Goal: Task Accomplishment & Management: Complete application form

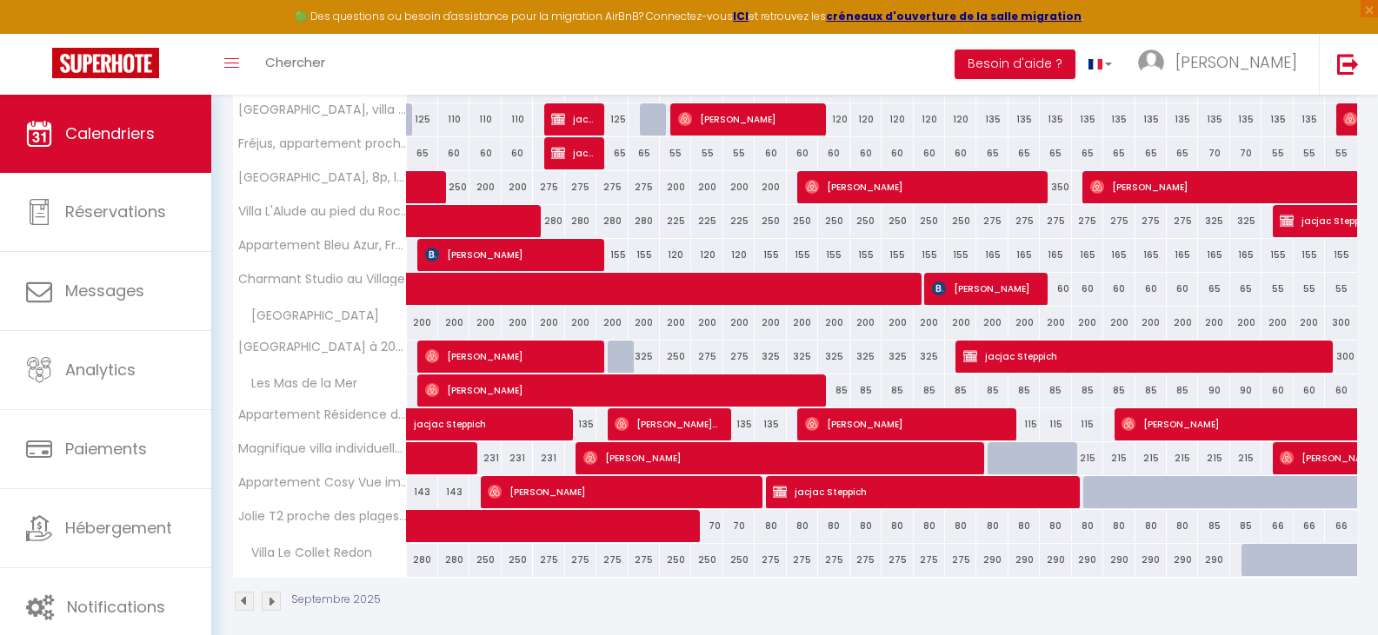
scroll to position [409, 0]
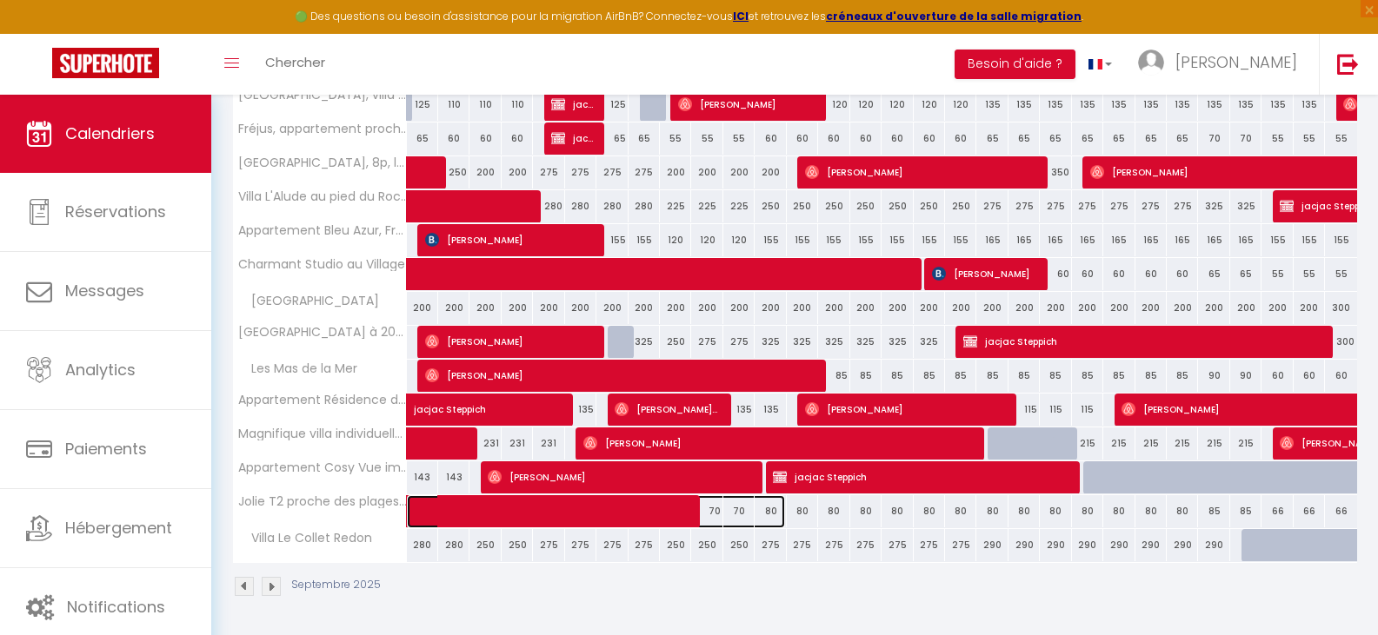
click at [712, 508] on span at bounding box center [605, 511] width 360 height 33
select select "OK"
select select "0"
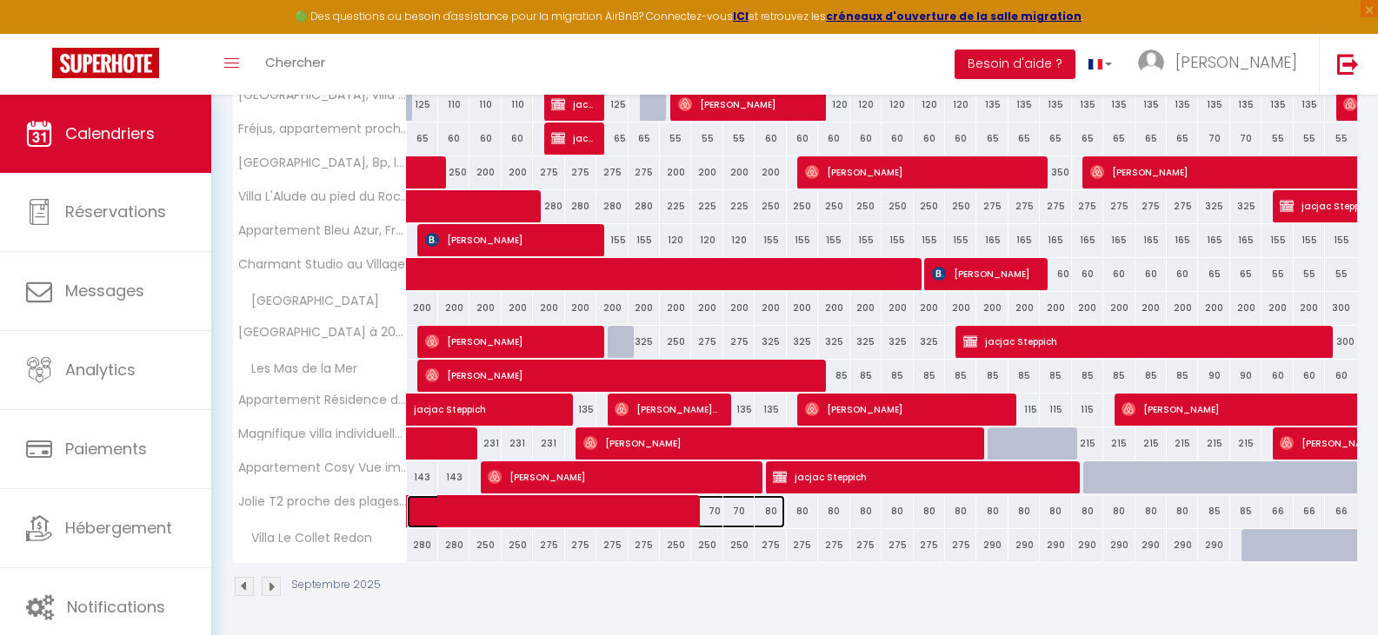
select select "1"
select select
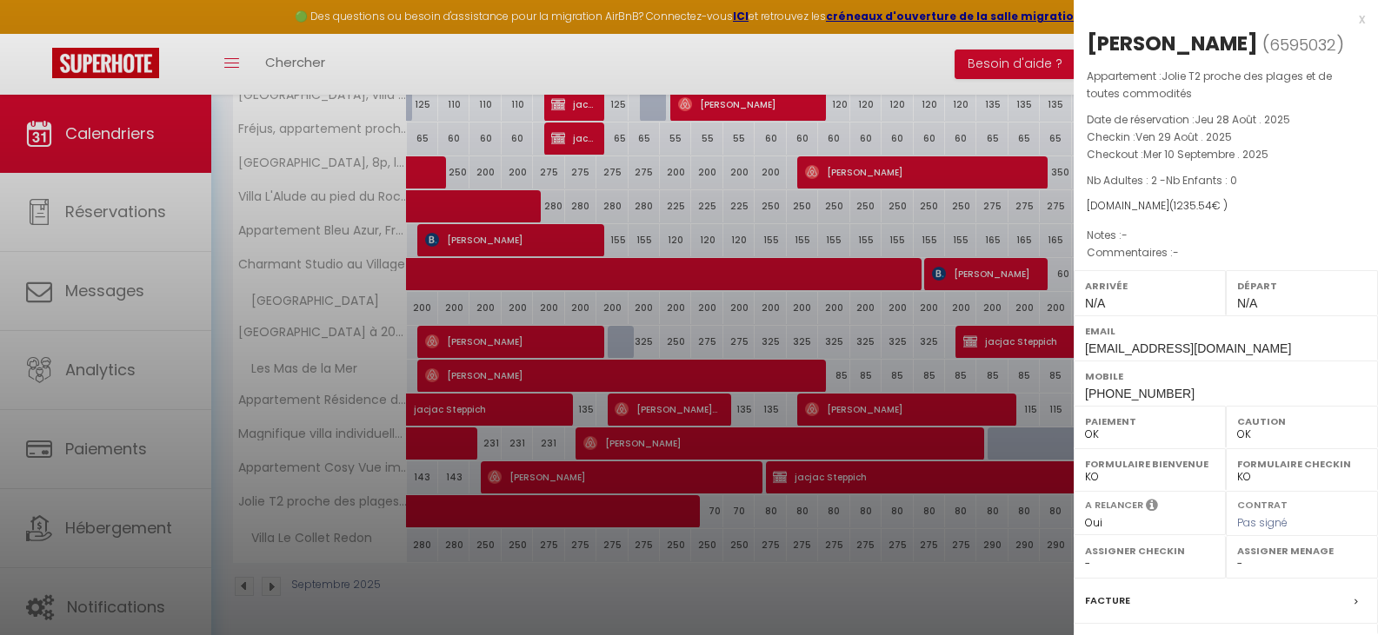
click at [712, 508] on div at bounding box center [689, 317] width 1378 height 635
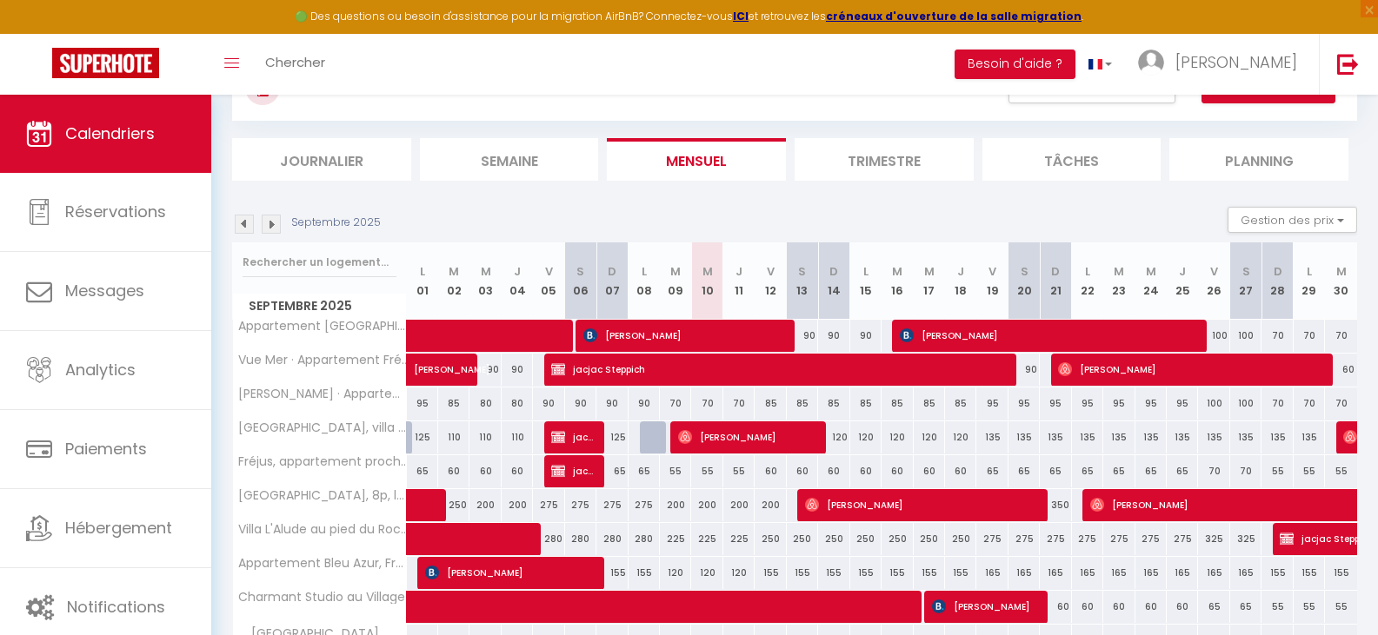
scroll to position [0, 0]
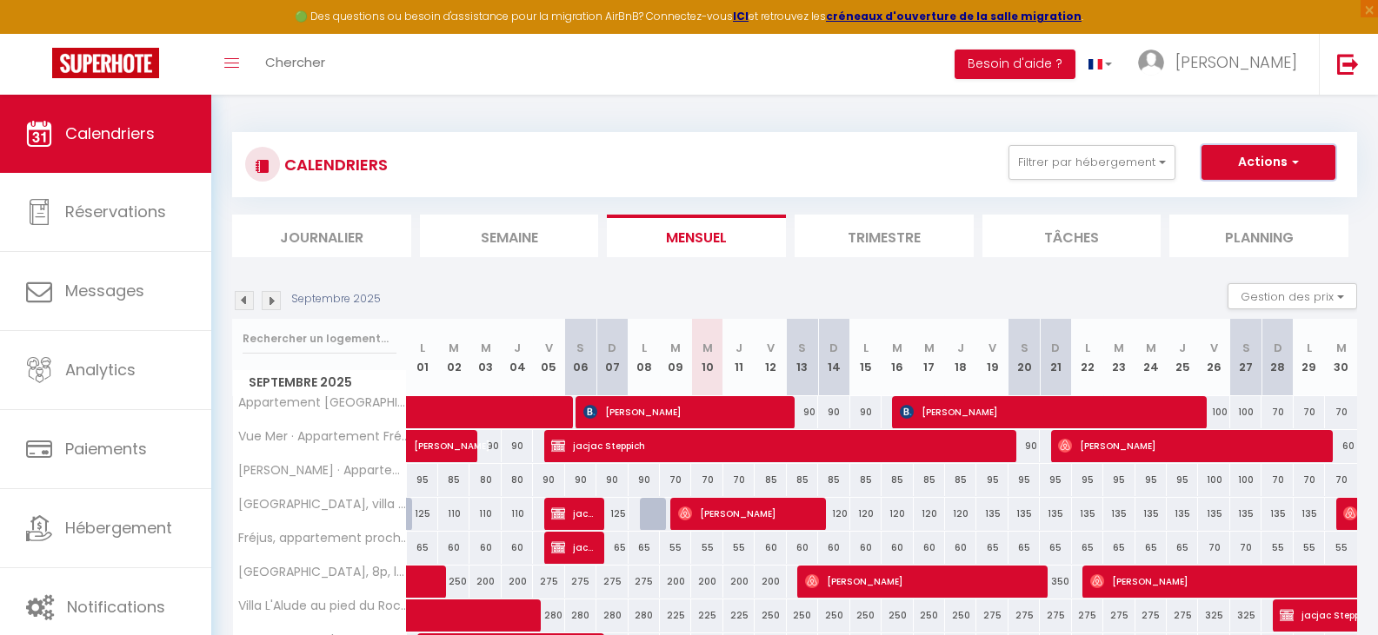
click at [1257, 161] on button "Actions" at bounding box center [1268, 162] width 134 height 35
click at [1262, 192] on link "Nouvelle réservation" at bounding box center [1249, 202] width 151 height 26
select select
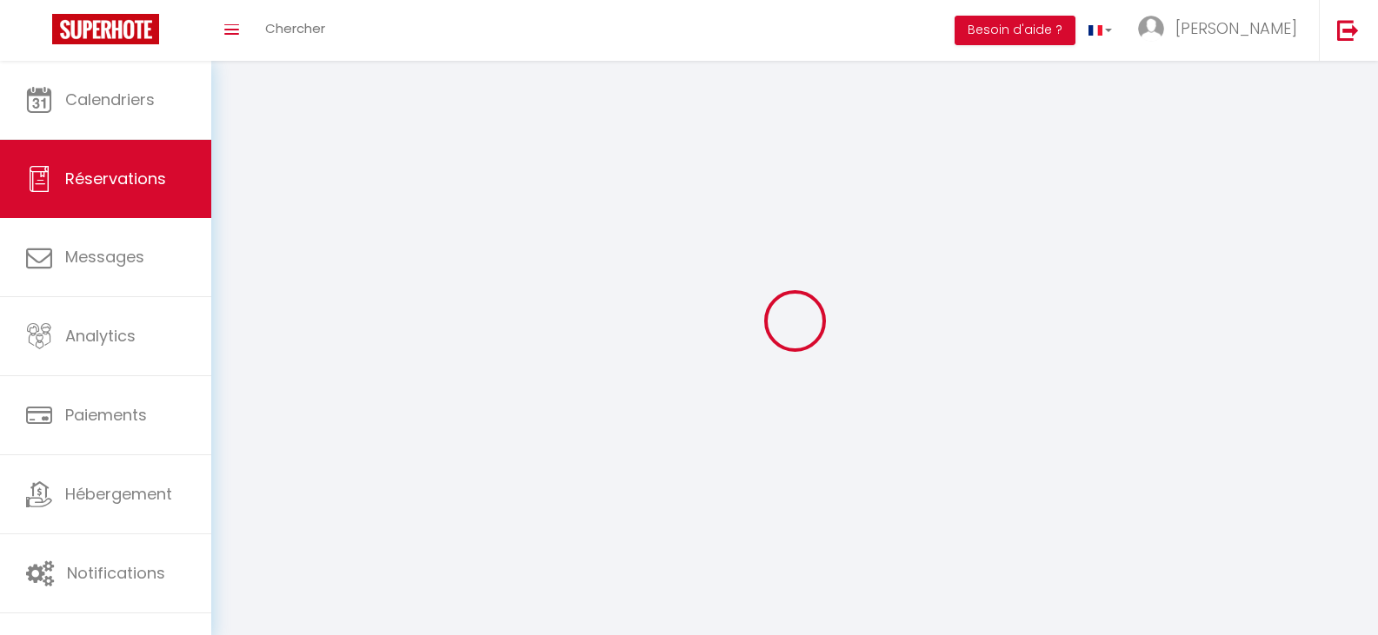
select select
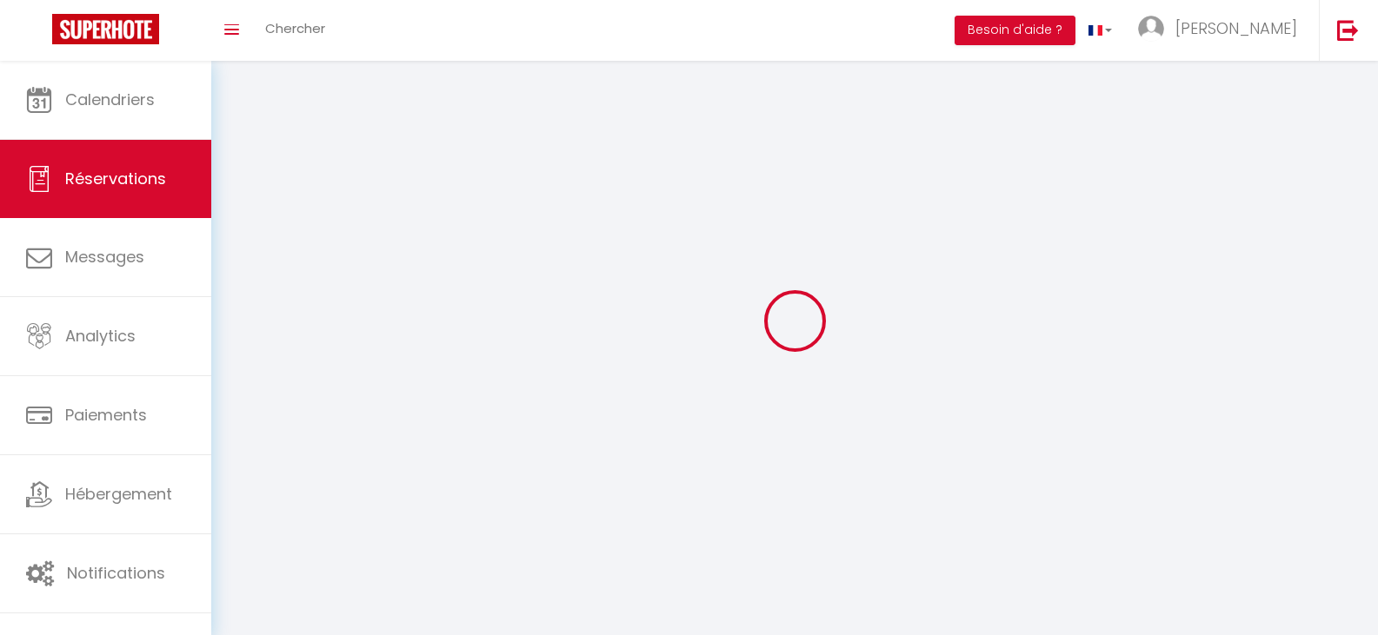
select select
checkbox input "false"
select select
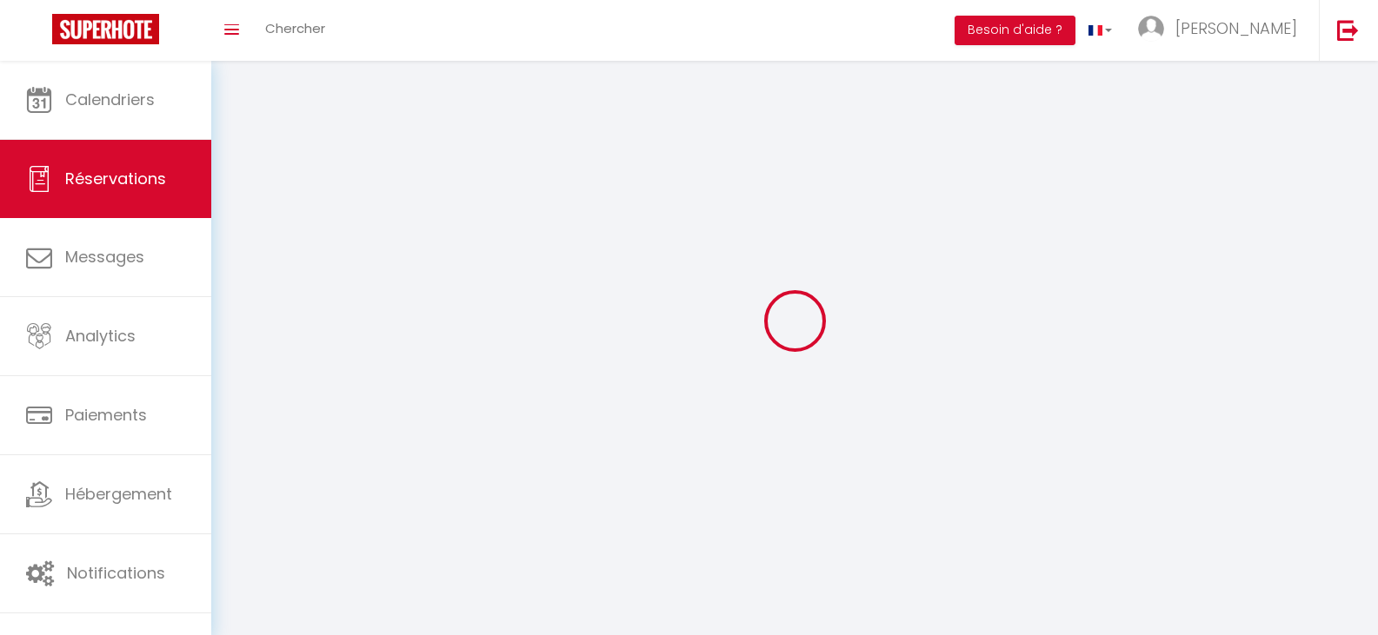
select select
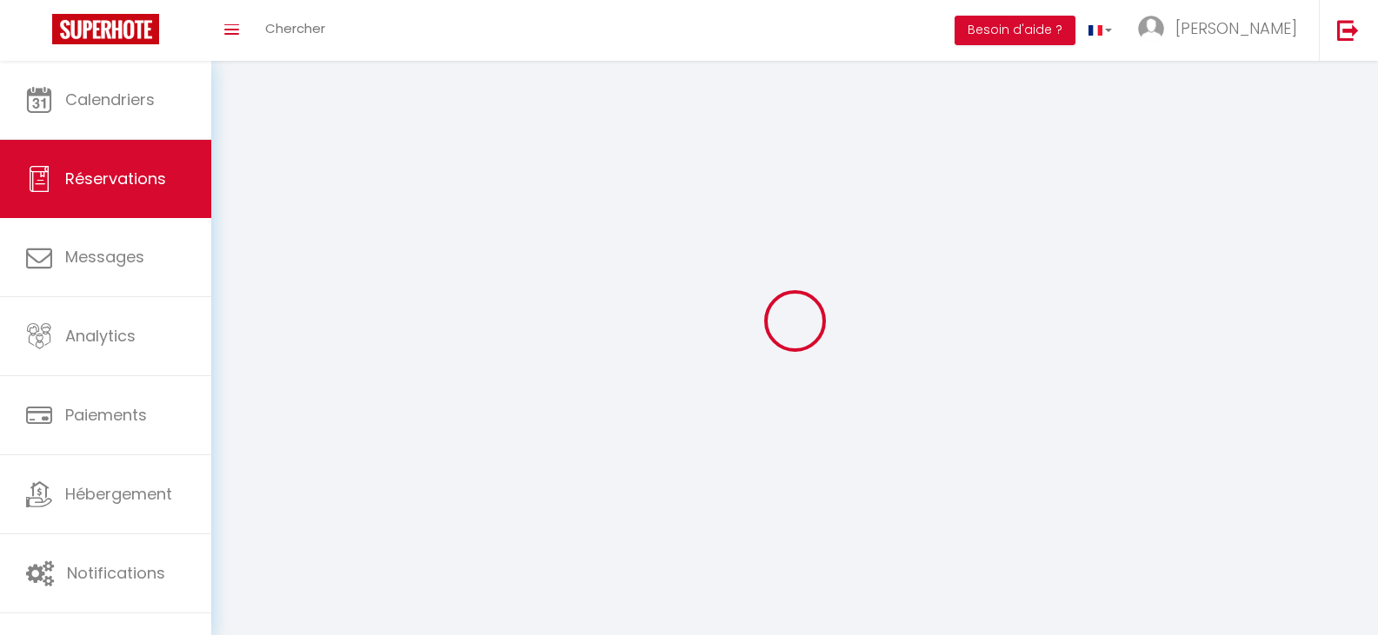
select select
checkbox input "false"
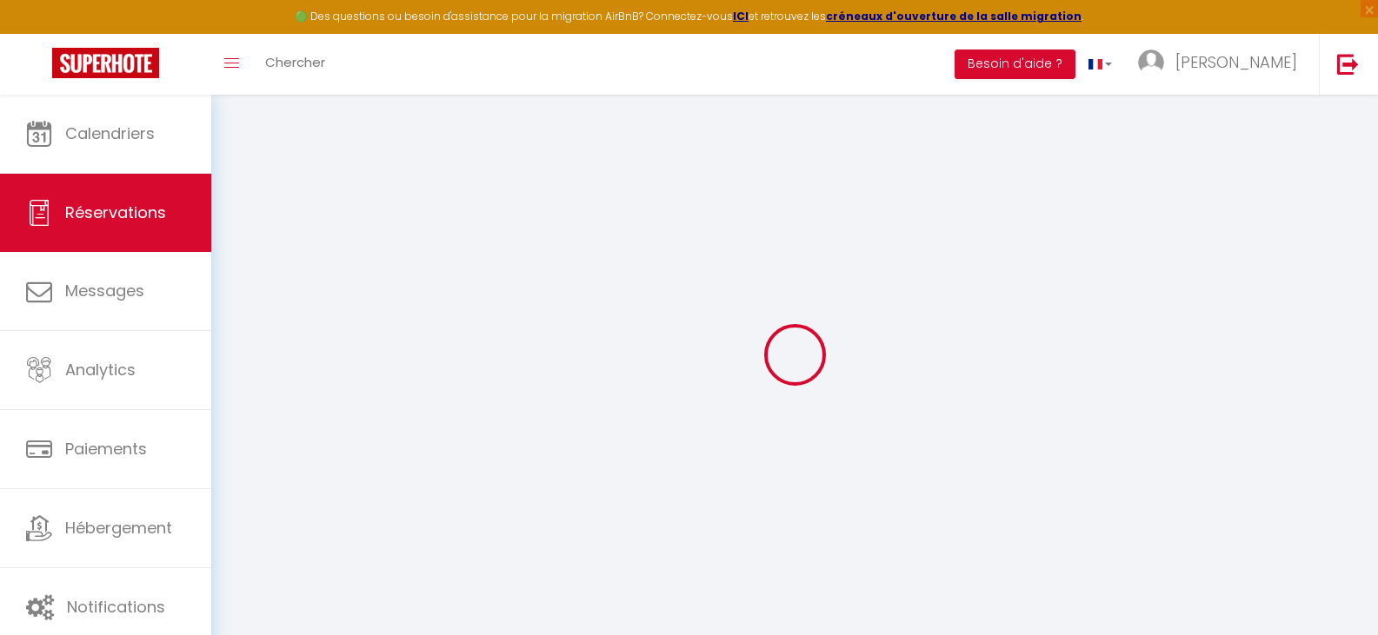
select select
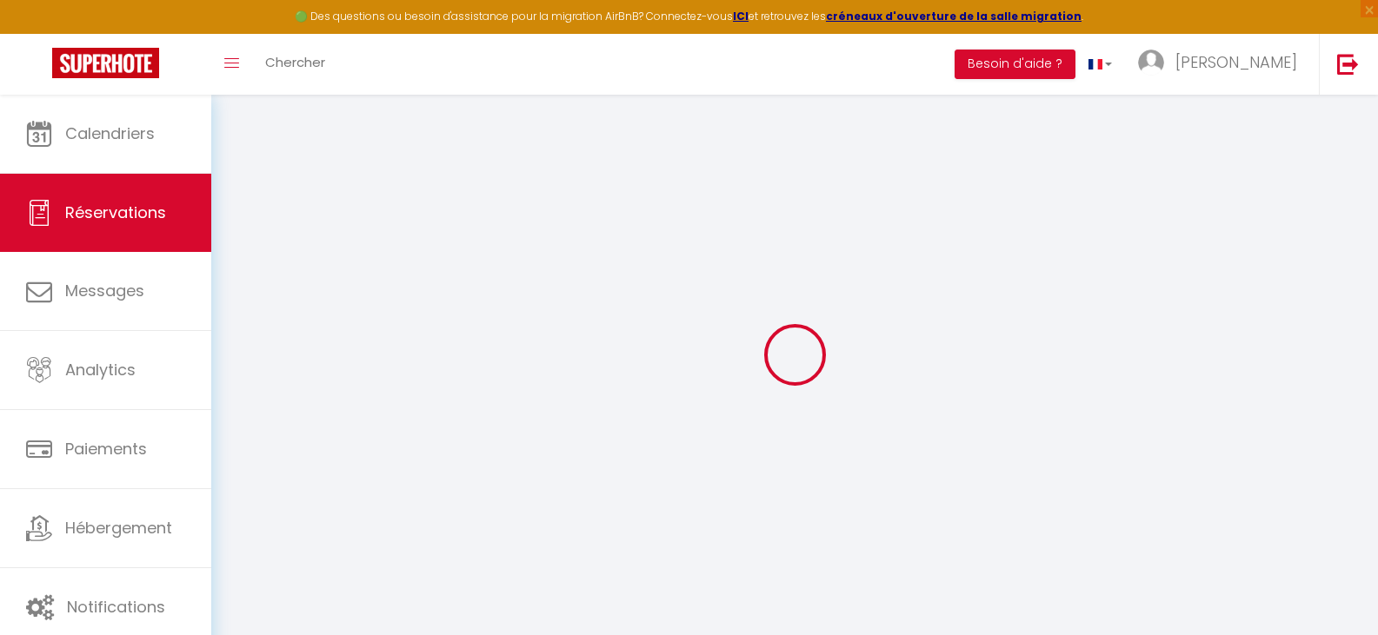
select select
checkbox input "false"
select select
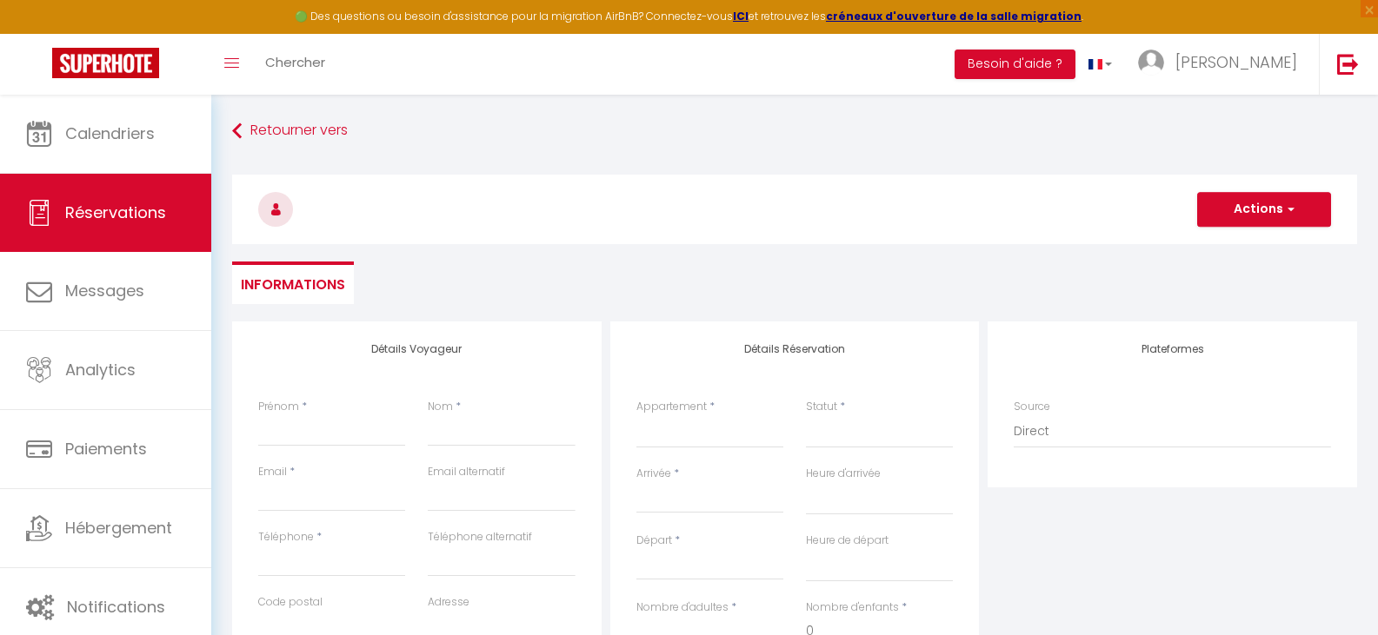
select select
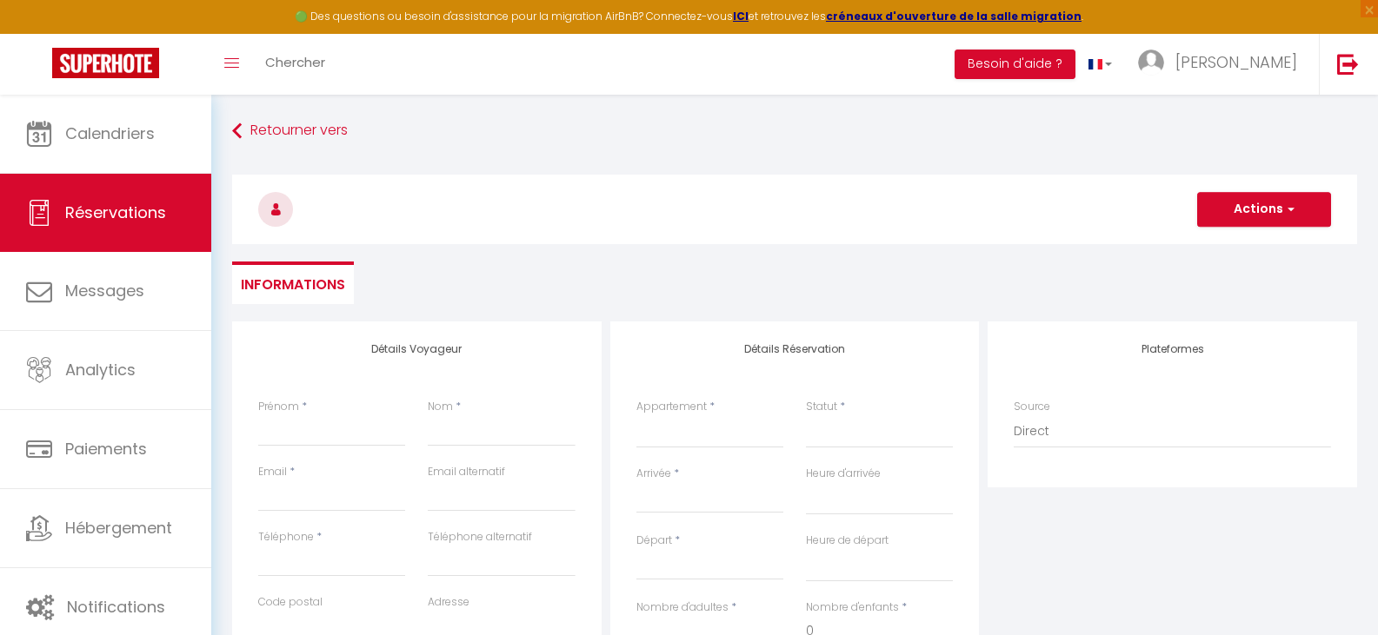
checkbox input "false"
select select
click at [291, 442] on input "Prénom" at bounding box center [331, 430] width 147 height 31
type input "j"
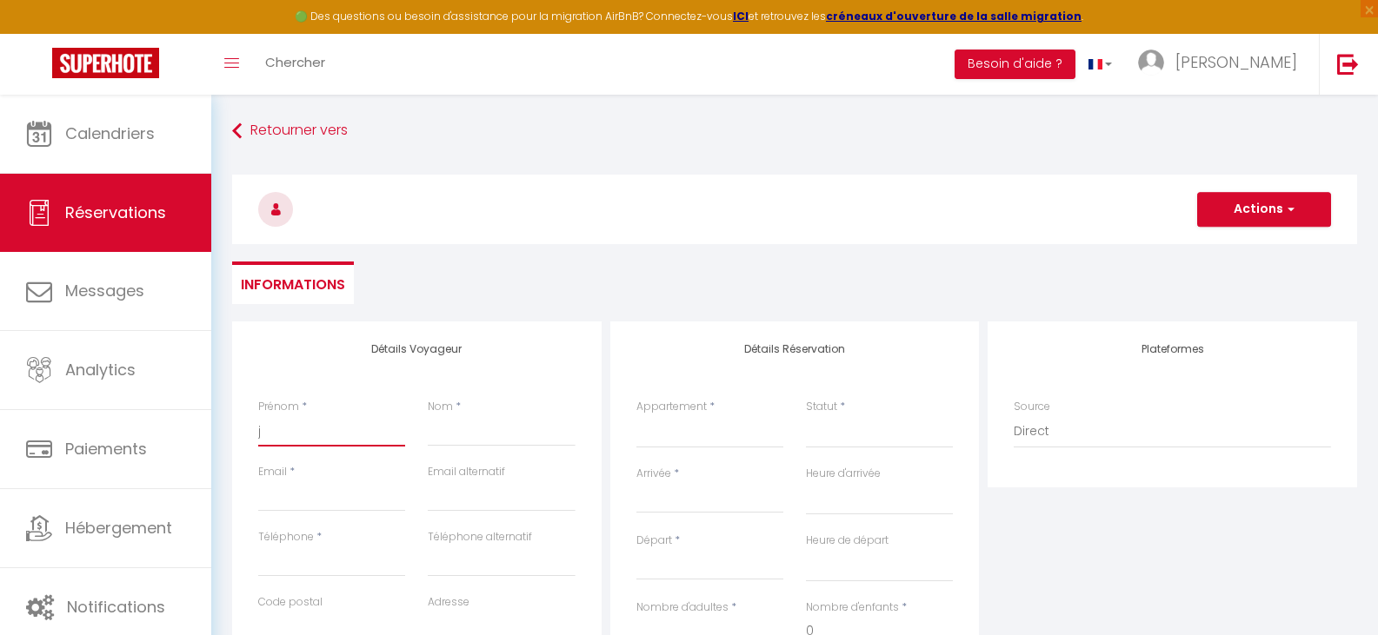
select select
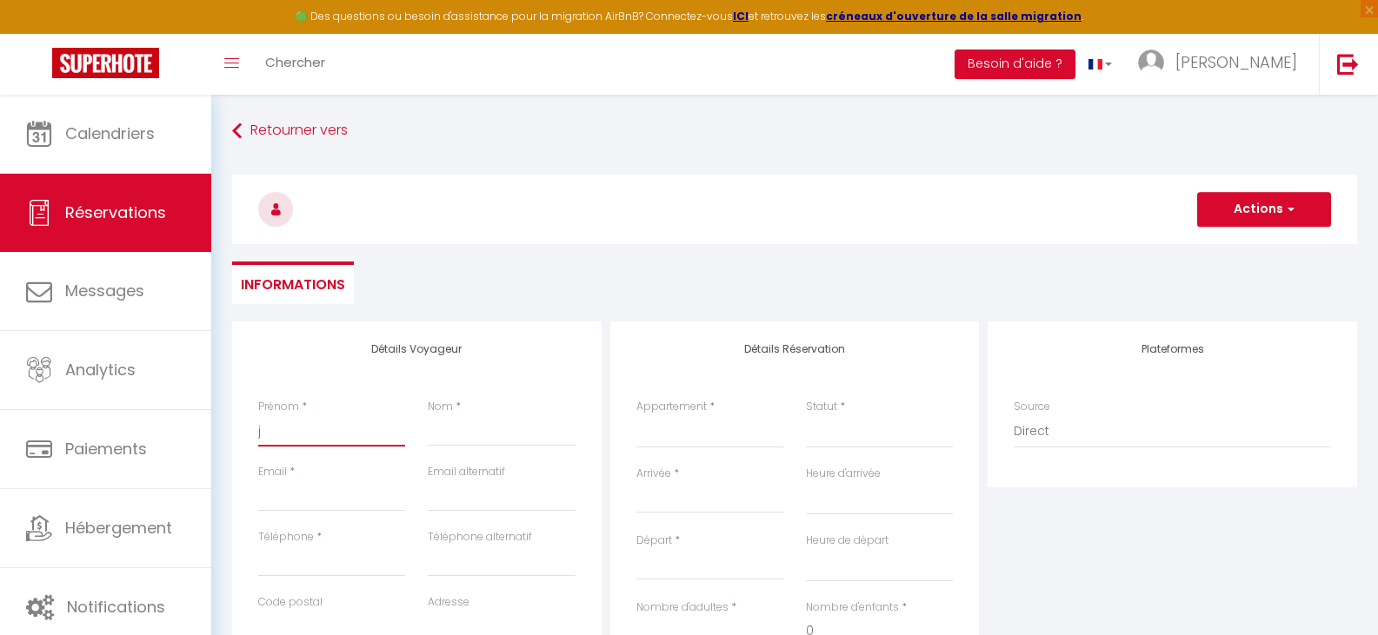
select select
checkbox input "false"
type input "ja"
select select
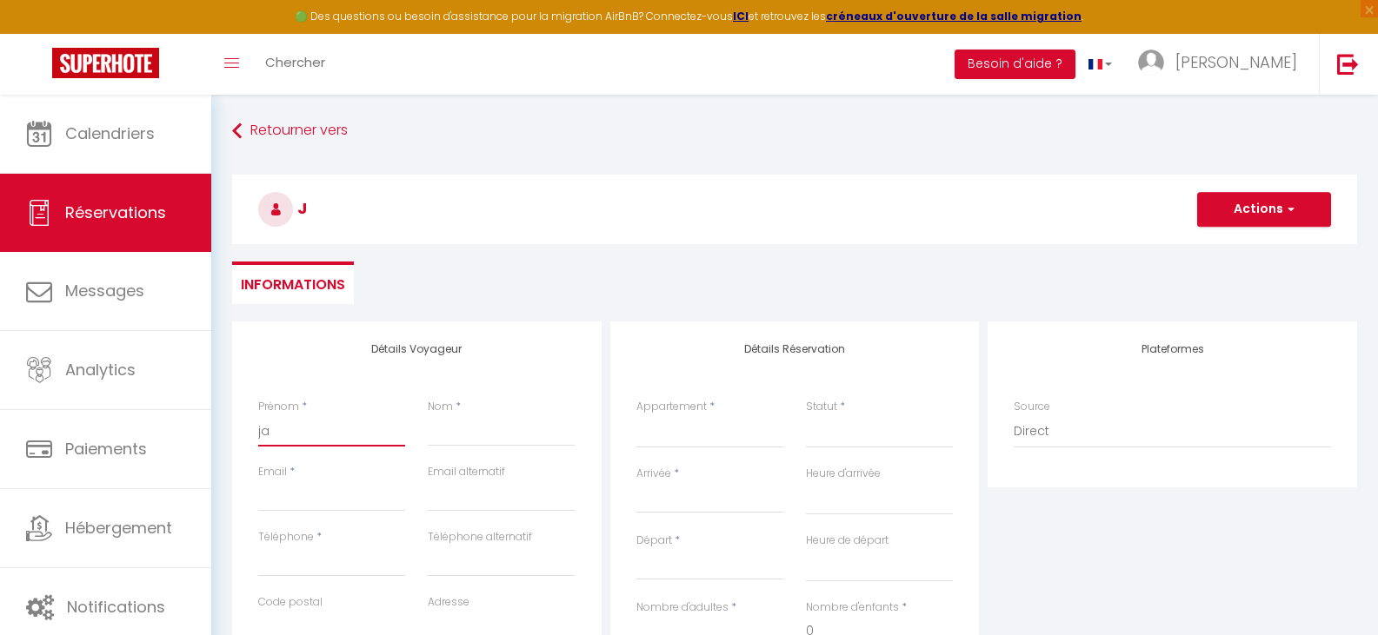
select select
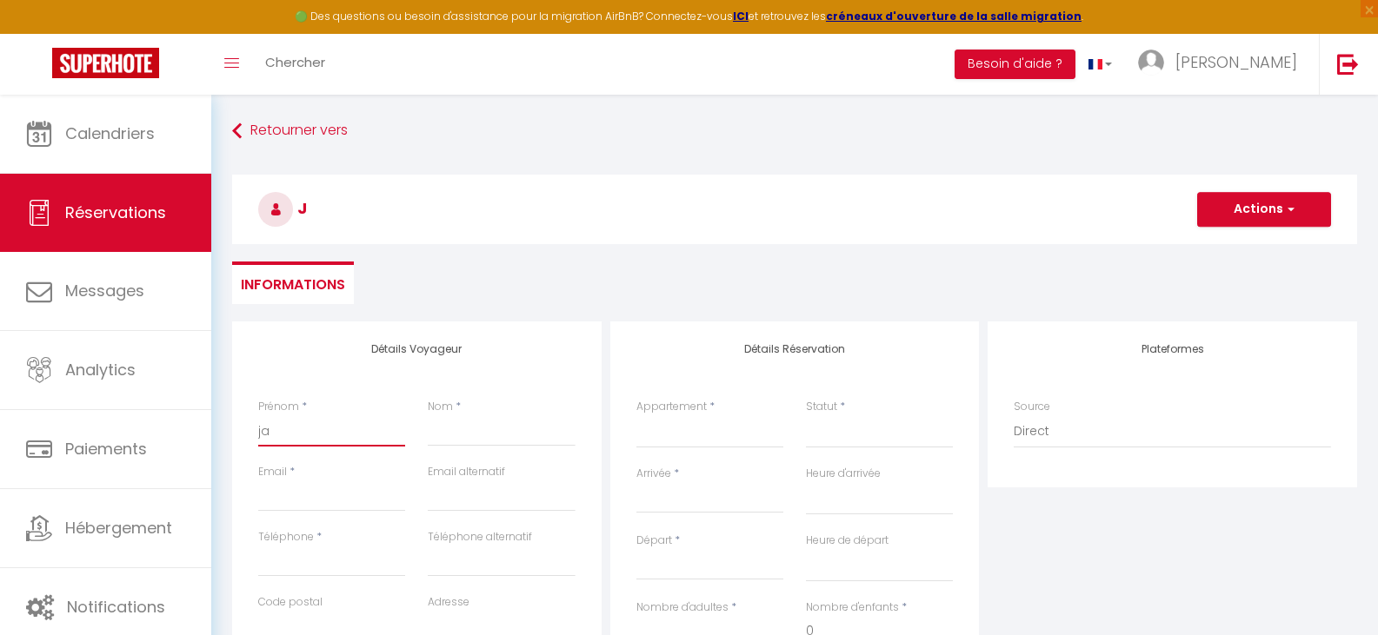
select select
checkbox input "false"
type input "jac"
select select
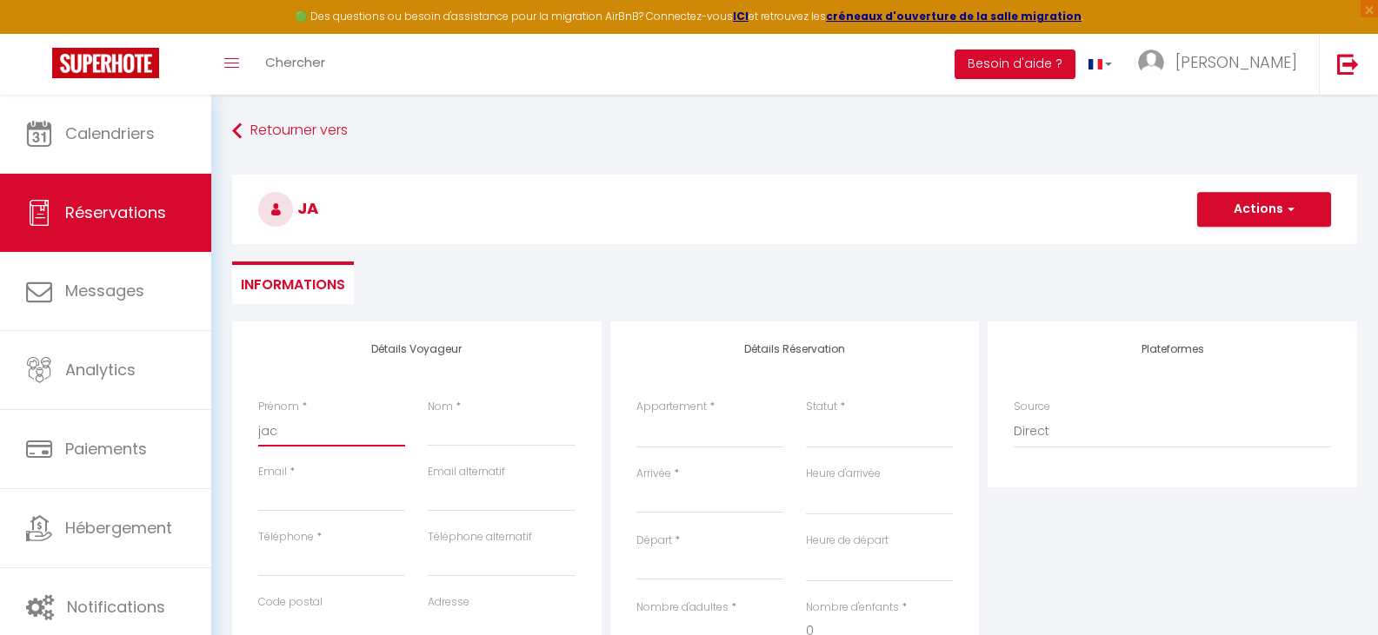
select select
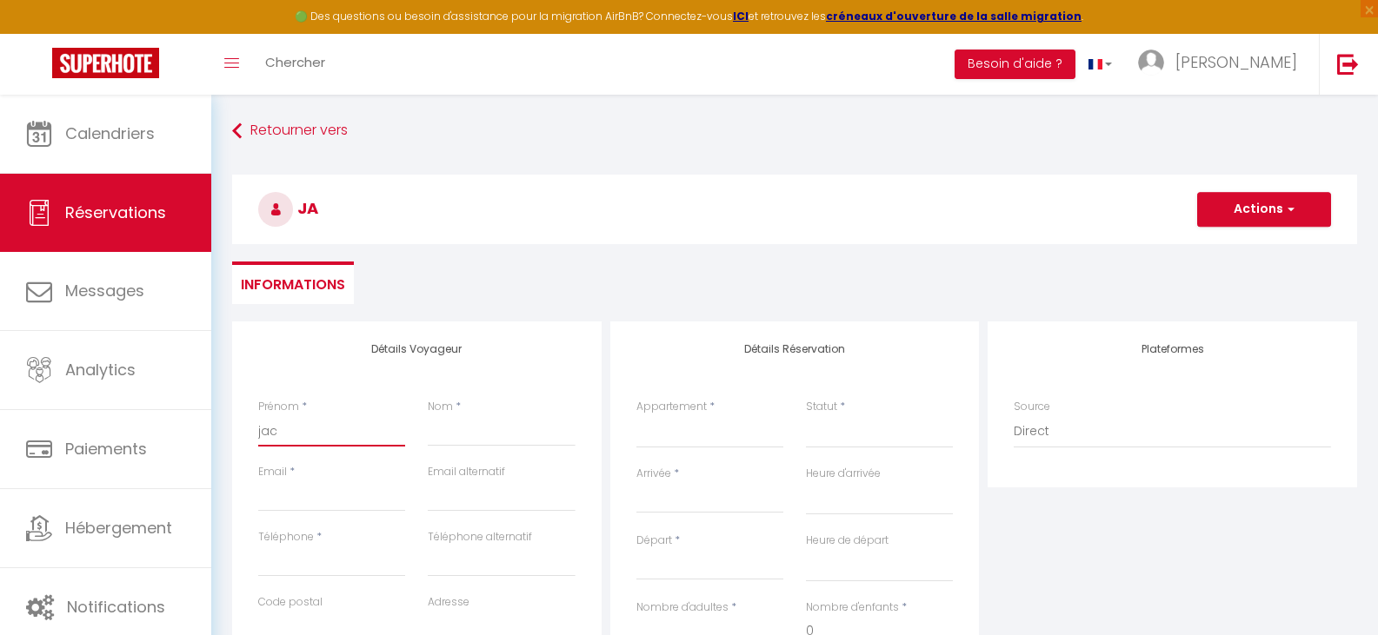
checkbox input "false"
type input "jacj"
select select
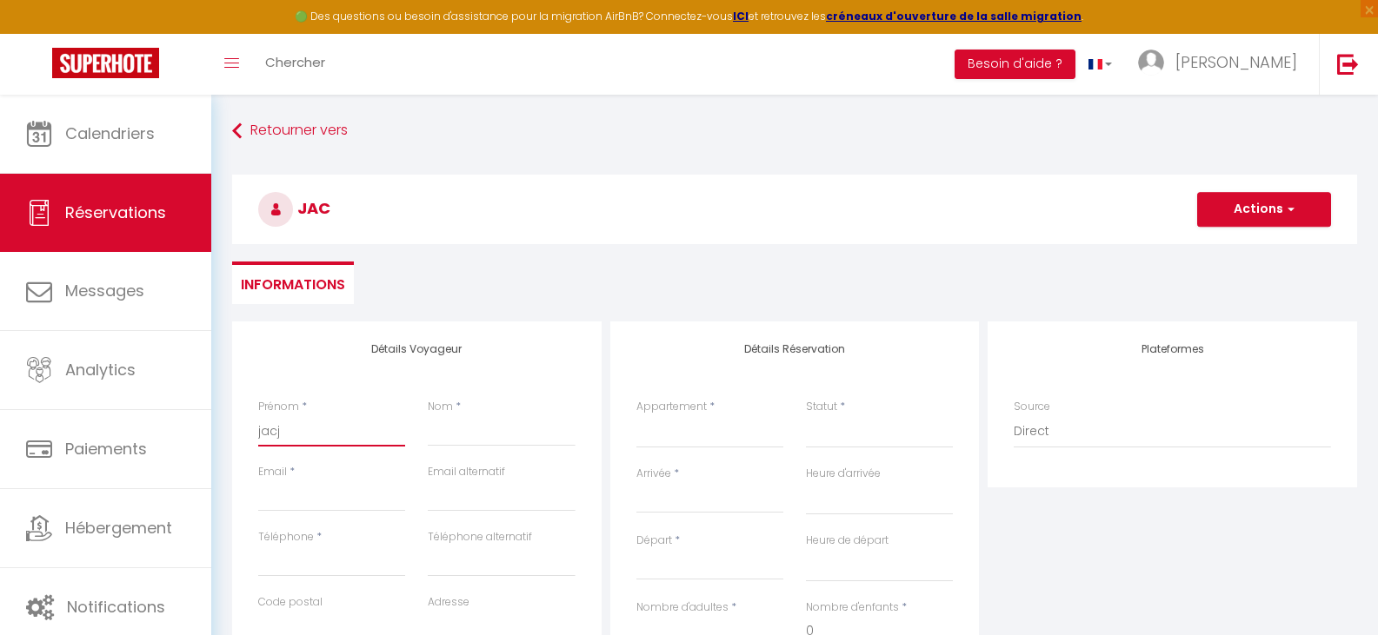
select select
checkbox input "false"
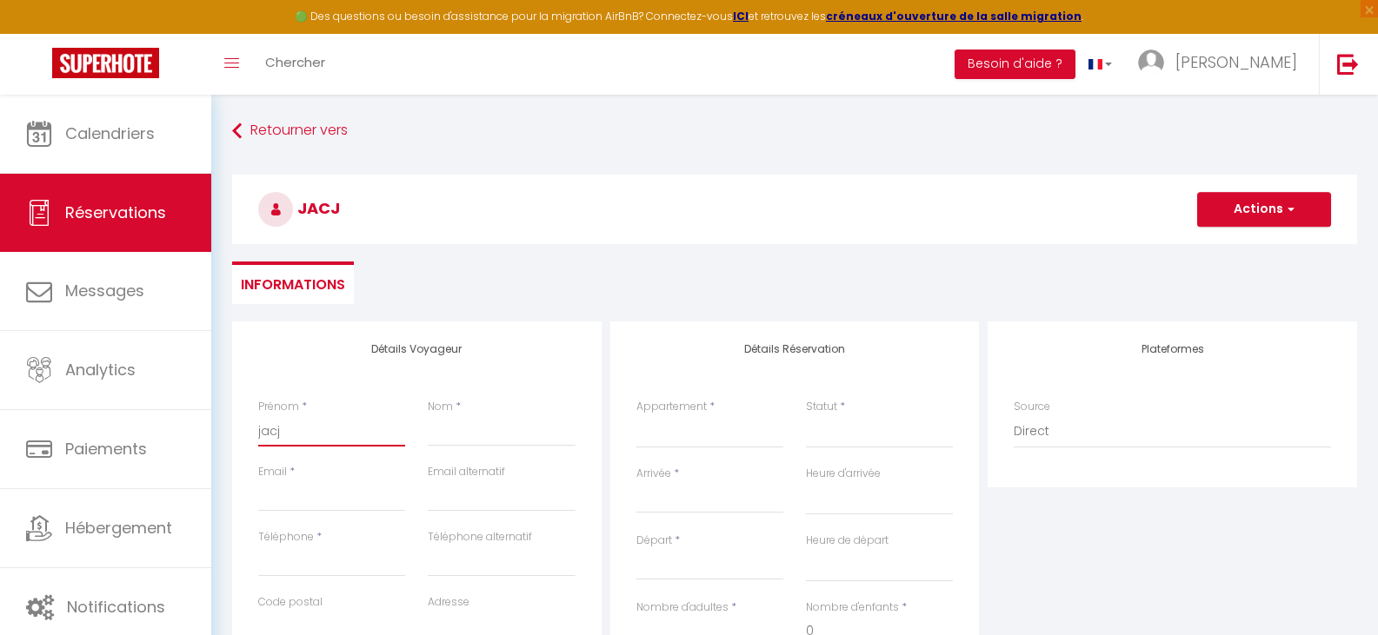
type input "jacja"
select select
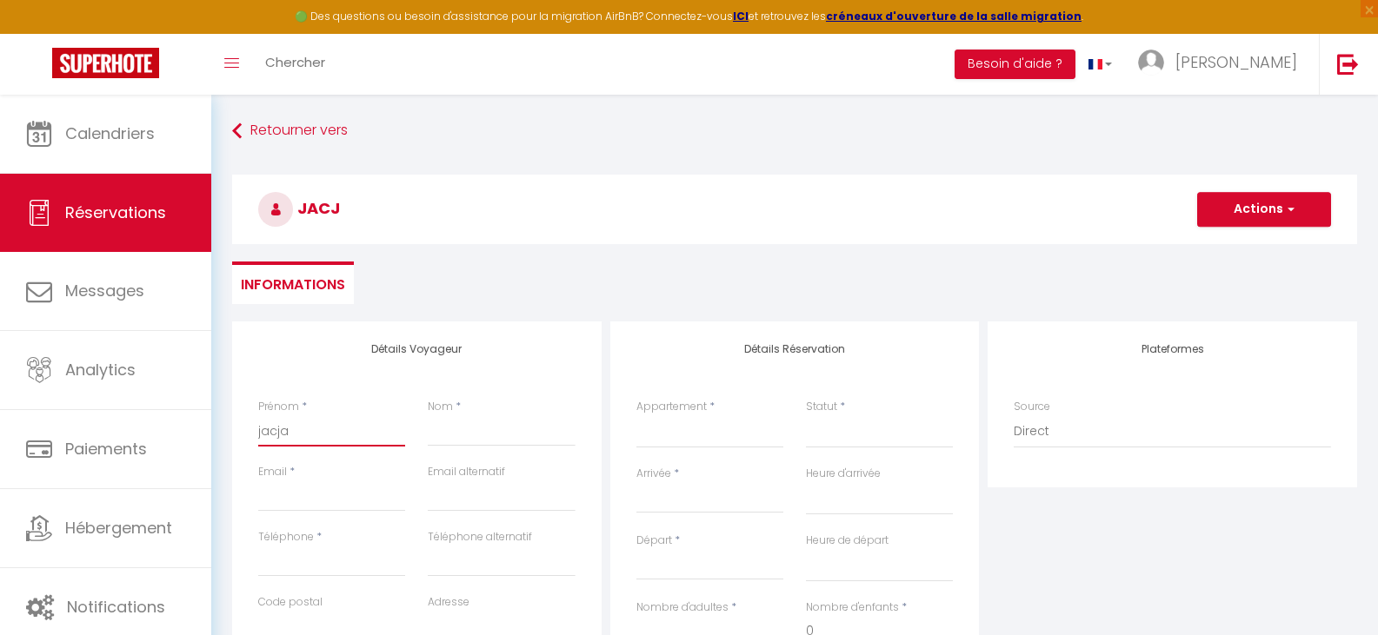
select select
checkbox input "false"
type input "jacjac"
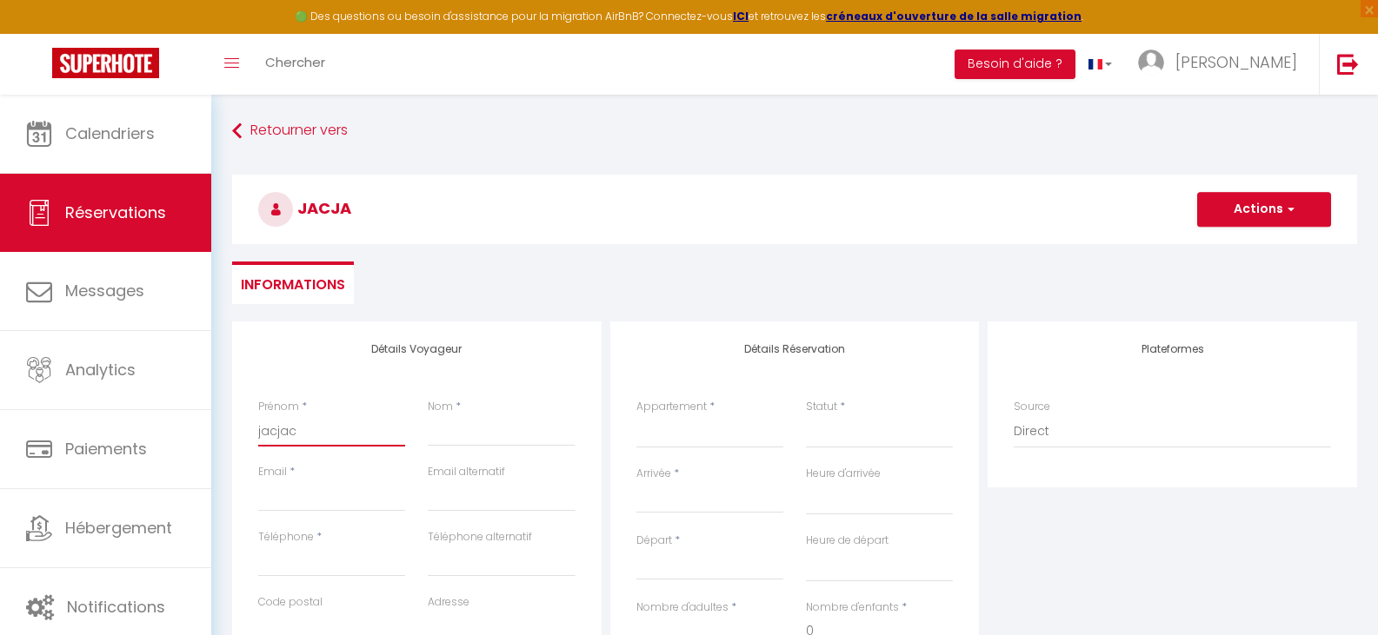
select select
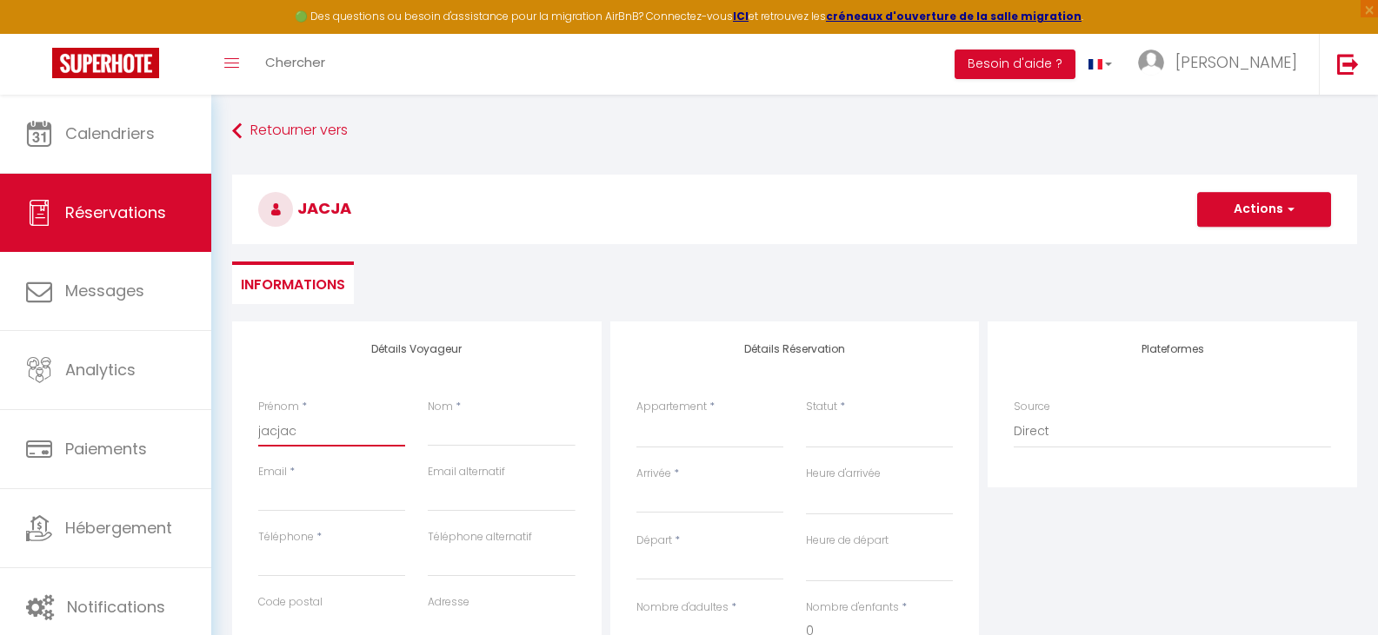
select select
checkbox input "false"
type input "jacjac"
click at [299, 498] on input "Email client" at bounding box center [331, 496] width 147 height 31
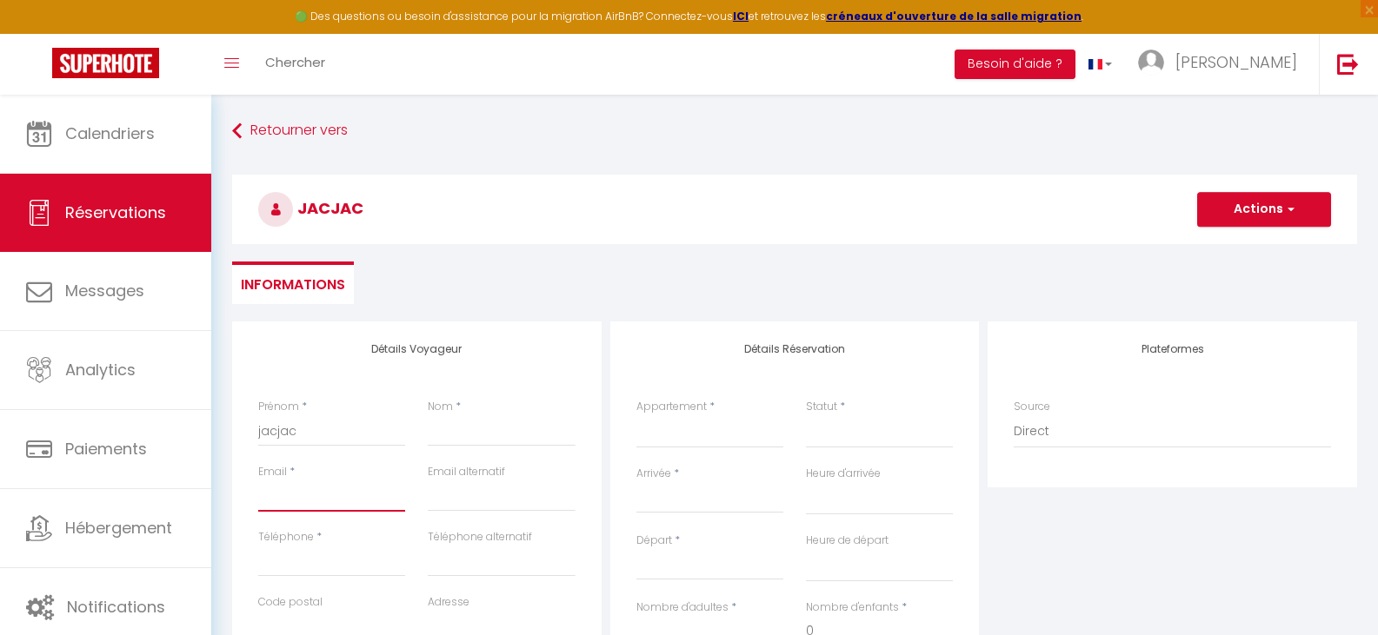
type input "[EMAIL_ADDRESS][DOMAIN_NAME]"
type input "Steppich"
type input "[EMAIL_ADDRESS][DOMAIN_NAME]"
type input "0634414588"
type input "83520"
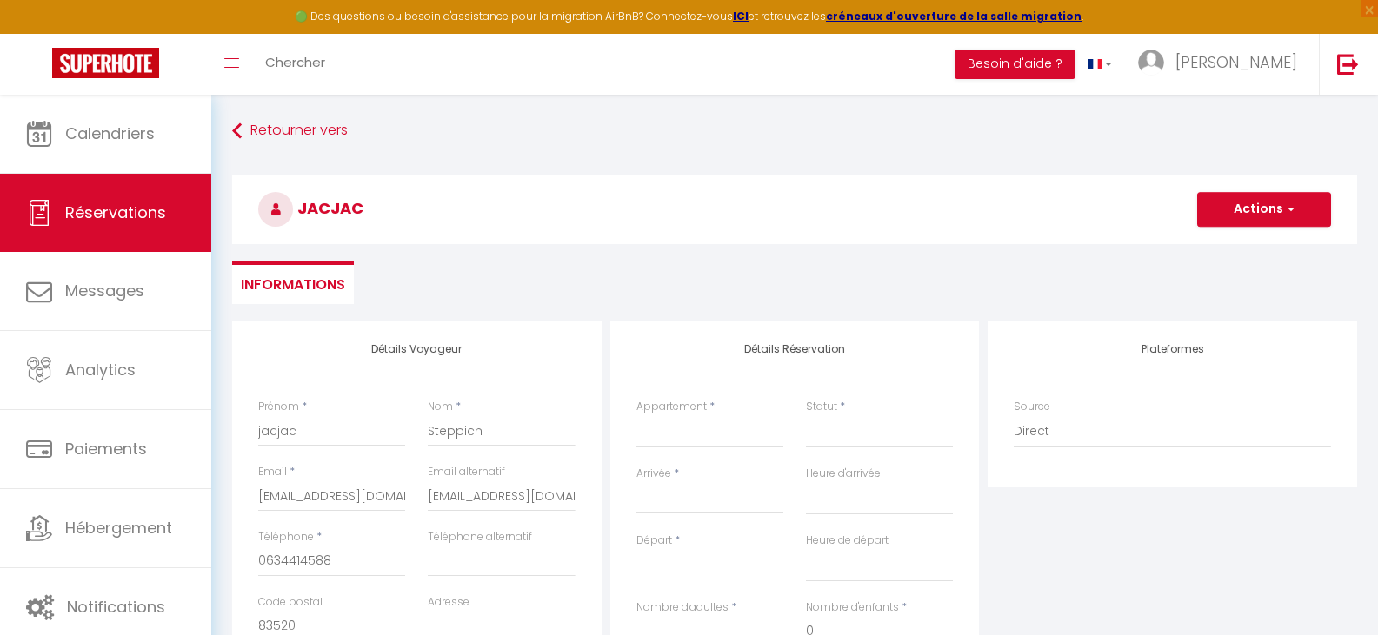
type input "[STREET_ADDRESS][PERSON_NAME]"
type input "Roquebrune sur Argens"
select select "FR"
select select
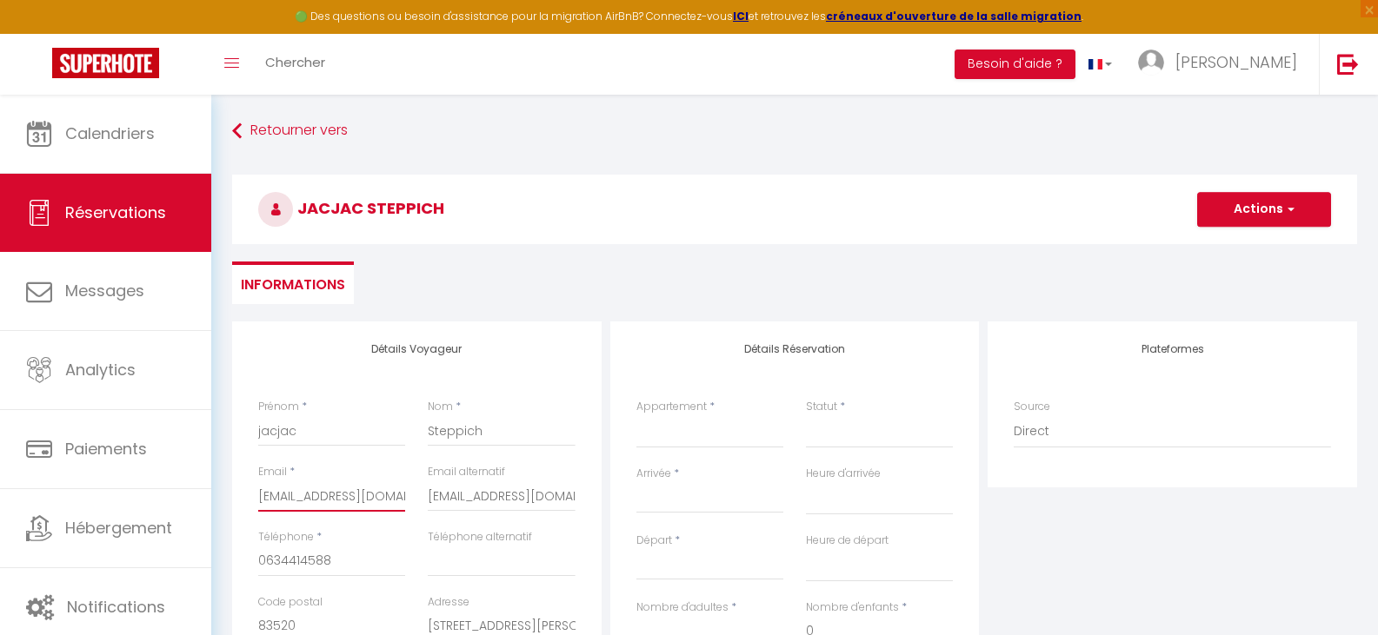
select select
checkbox input "false"
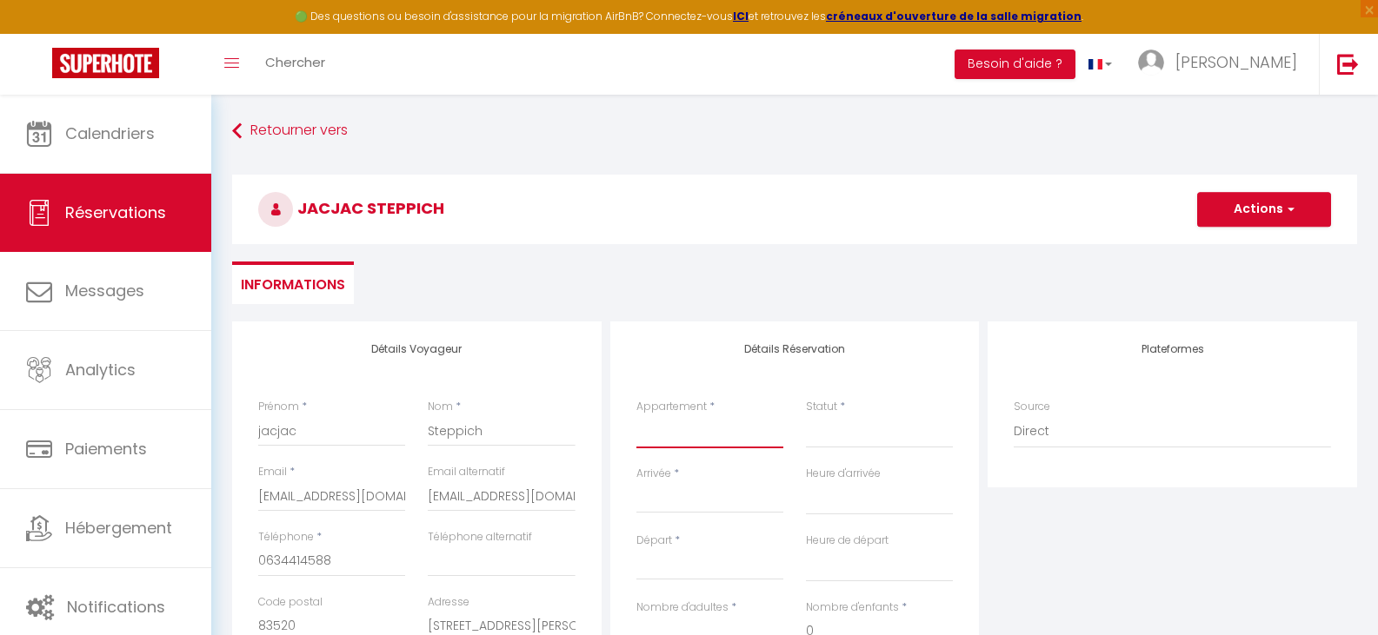
click at [714, 439] on select "Vue Mer · Appartement Fréjus Plage,1 Ch Appartement Bleu Azur, Fréjus Plage, ne…" at bounding box center [709, 431] width 147 height 33
select select "72180"
click at [636, 415] on select "Vue Mer · Appartement Fréjus Plage,1 Ch Appartement Bleu Azur, Fréjus Plage, ne…" at bounding box center [709, 431] width 147 height 33
select select
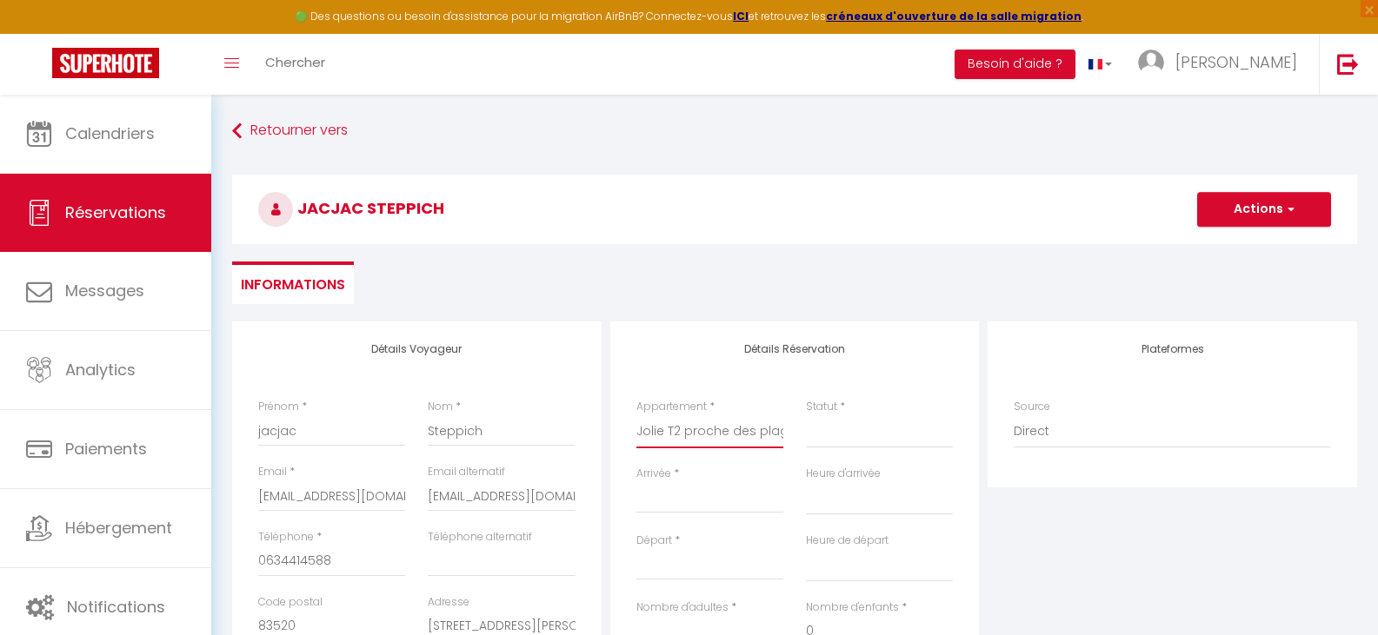
select select
checkbox input "false"
click at [671, 500] on input "Arrivée" at bounding box center [709, 499] width 147 height 23
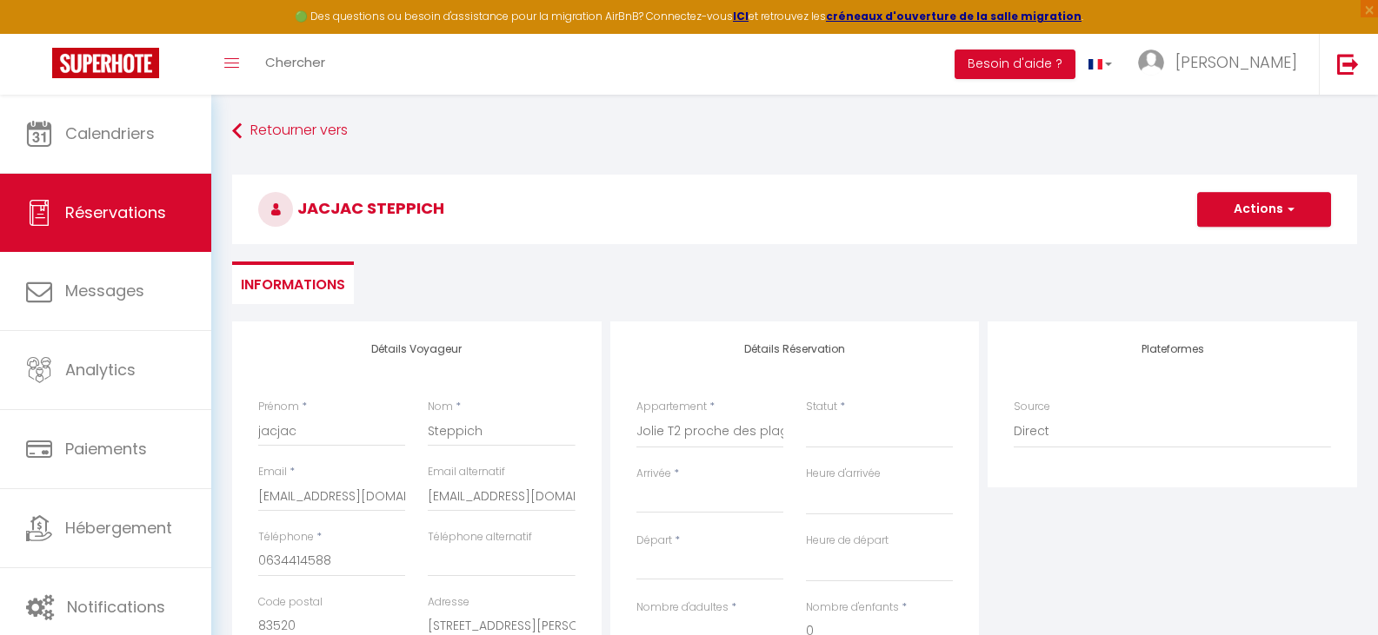
select select
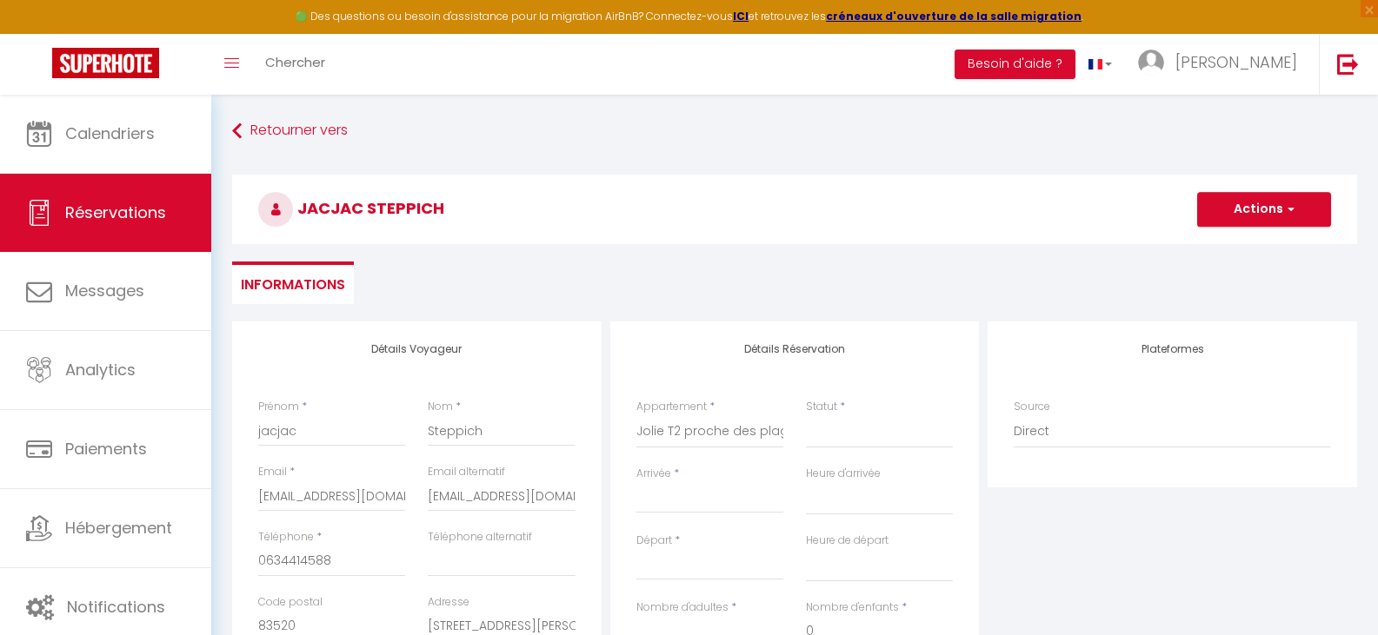
checkbox input "false"
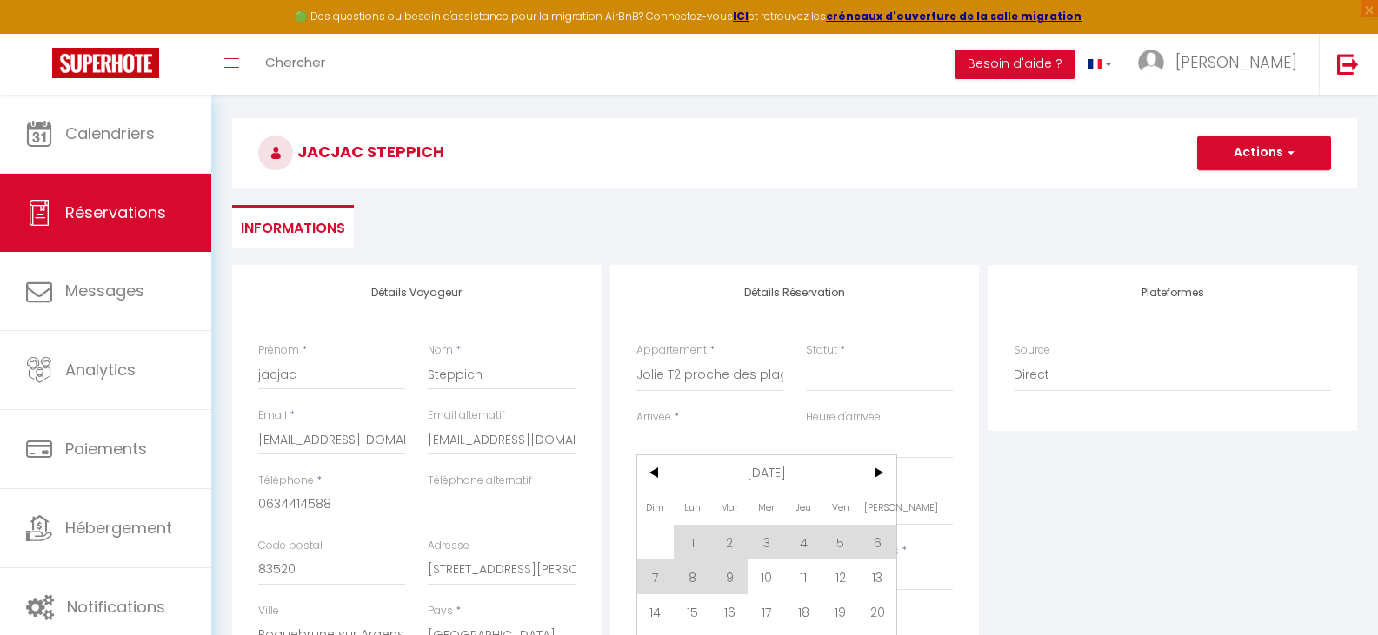
scroll to position [87, 0]
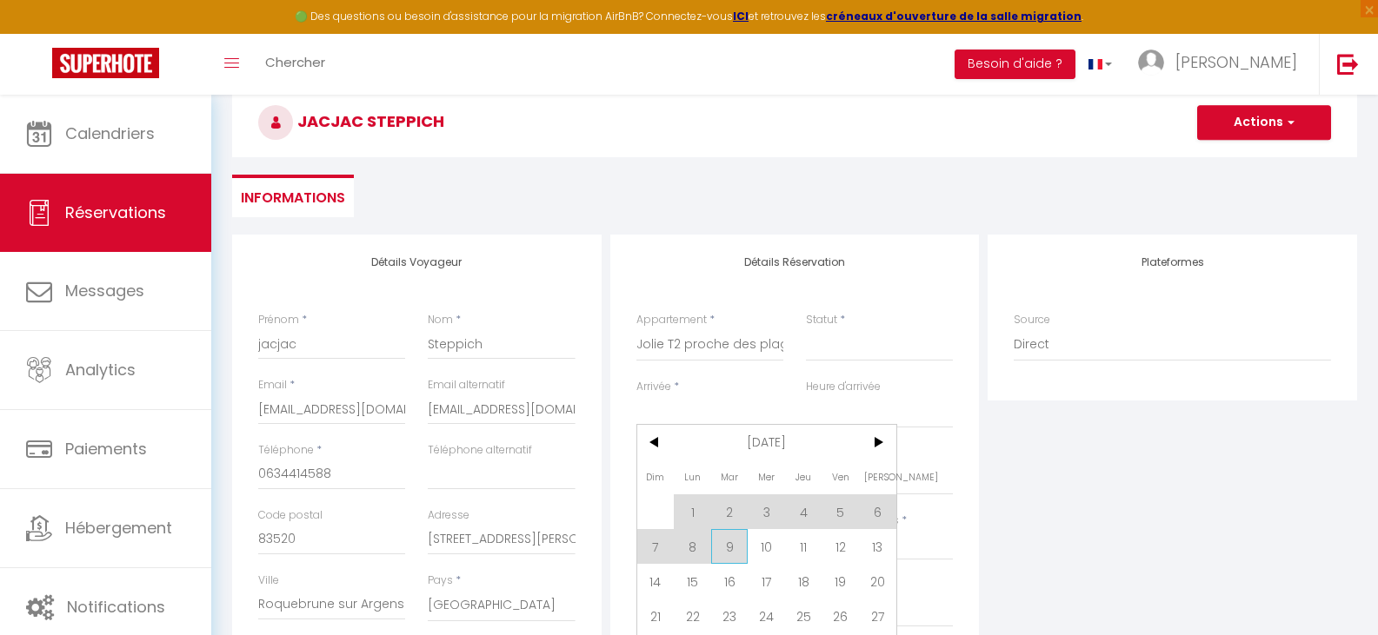
click at [728, 545] on span "9" at bounding box center [729, 546] width 37 height 35
select select
type input "[DATE]"
select select
type input "Mer 10 Septembre 2025"
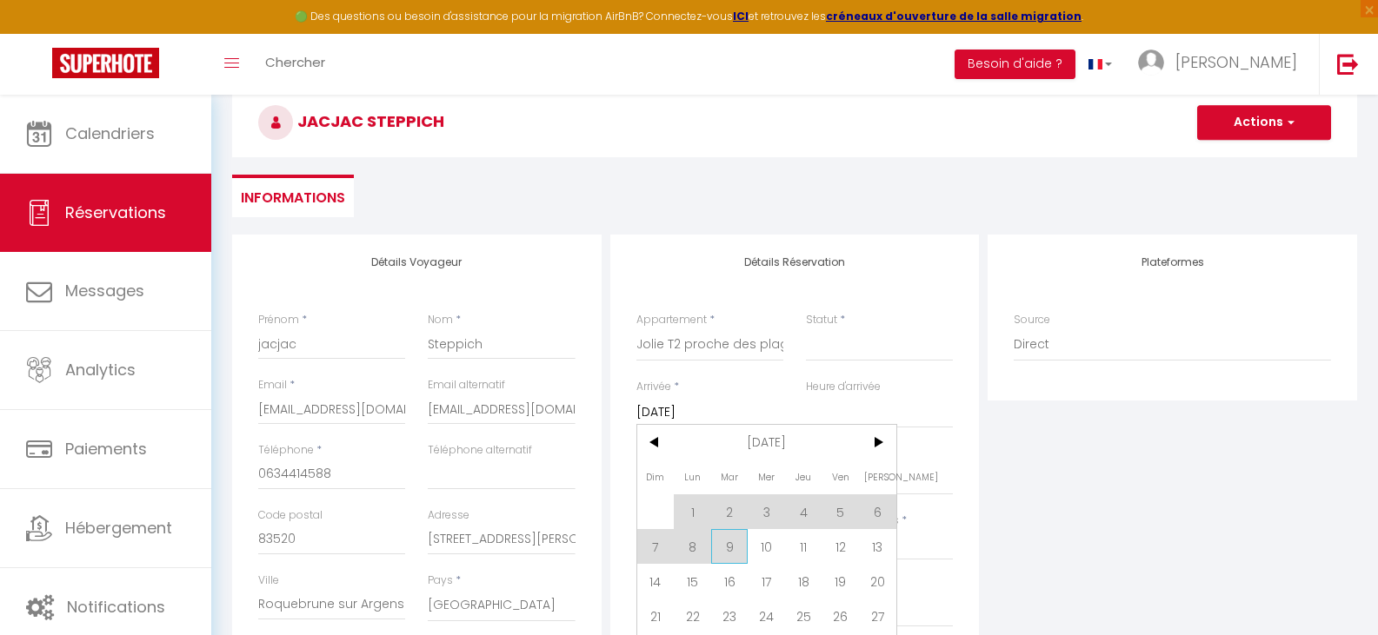
select select
checkbox input "false"
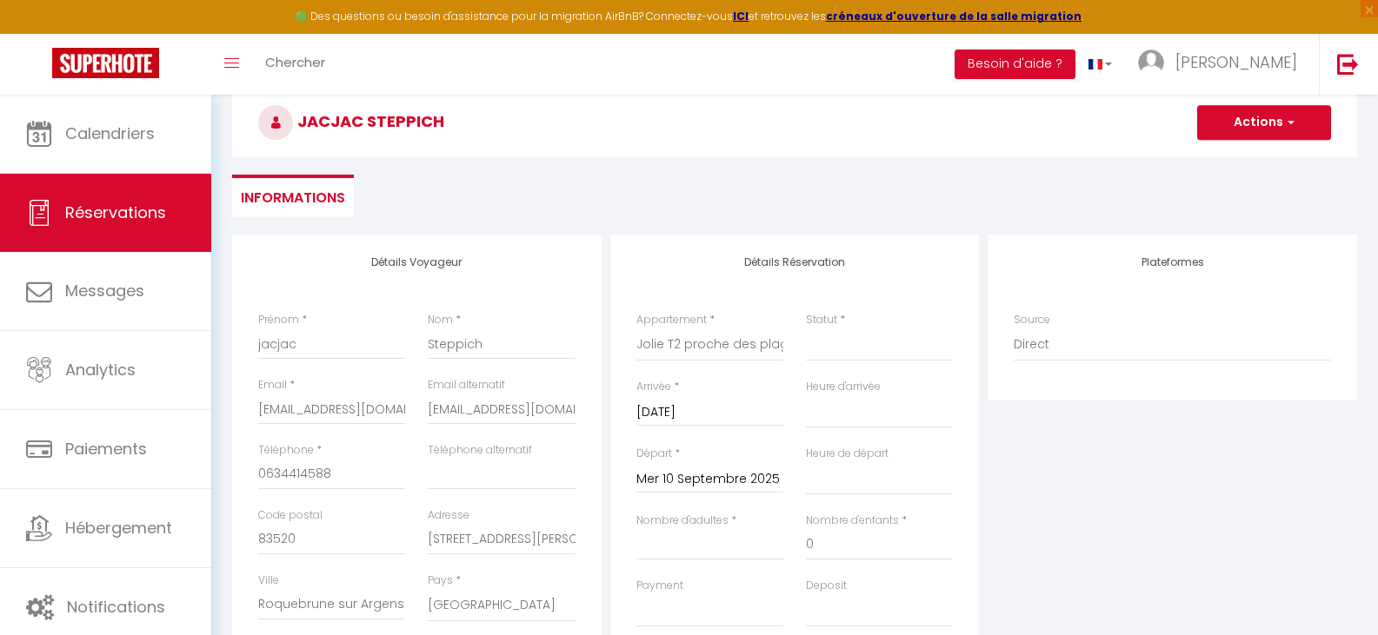
click at [688, 408] on input "[DATE]" at bounding box center [709, 413] width 147 height 23
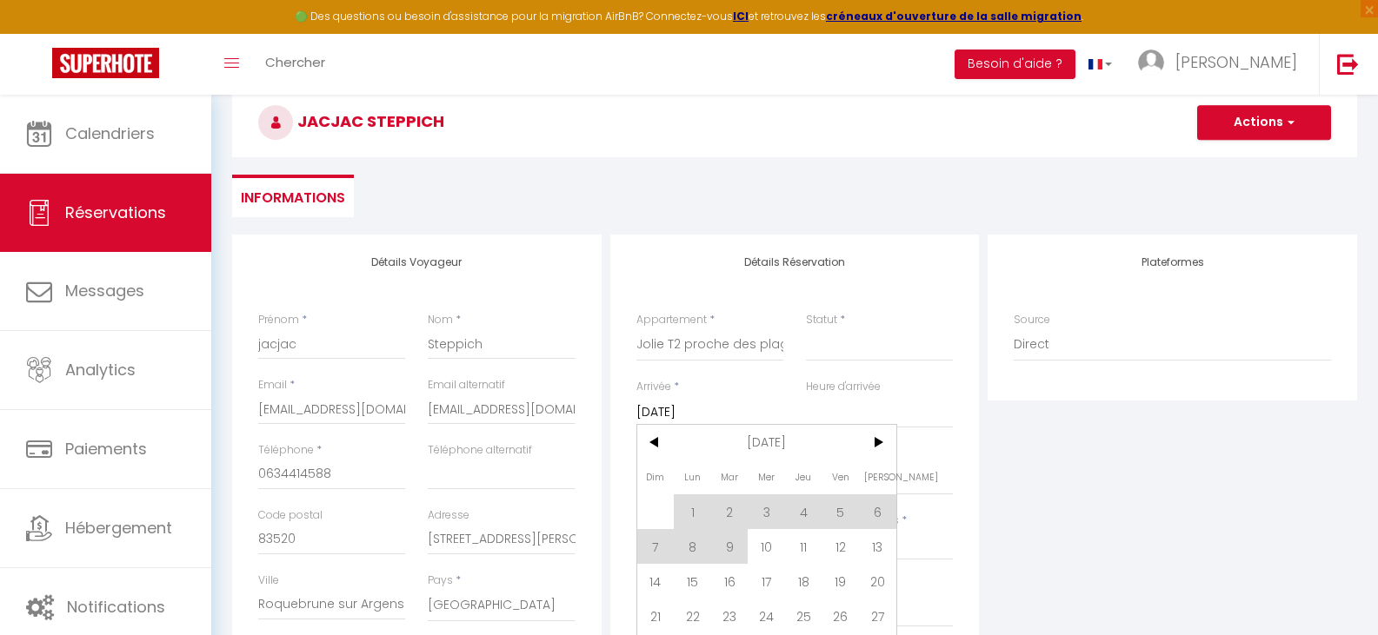
click at [688, 408] on input "[DATE]" at bounding box center [709, 413] width 147 height 23
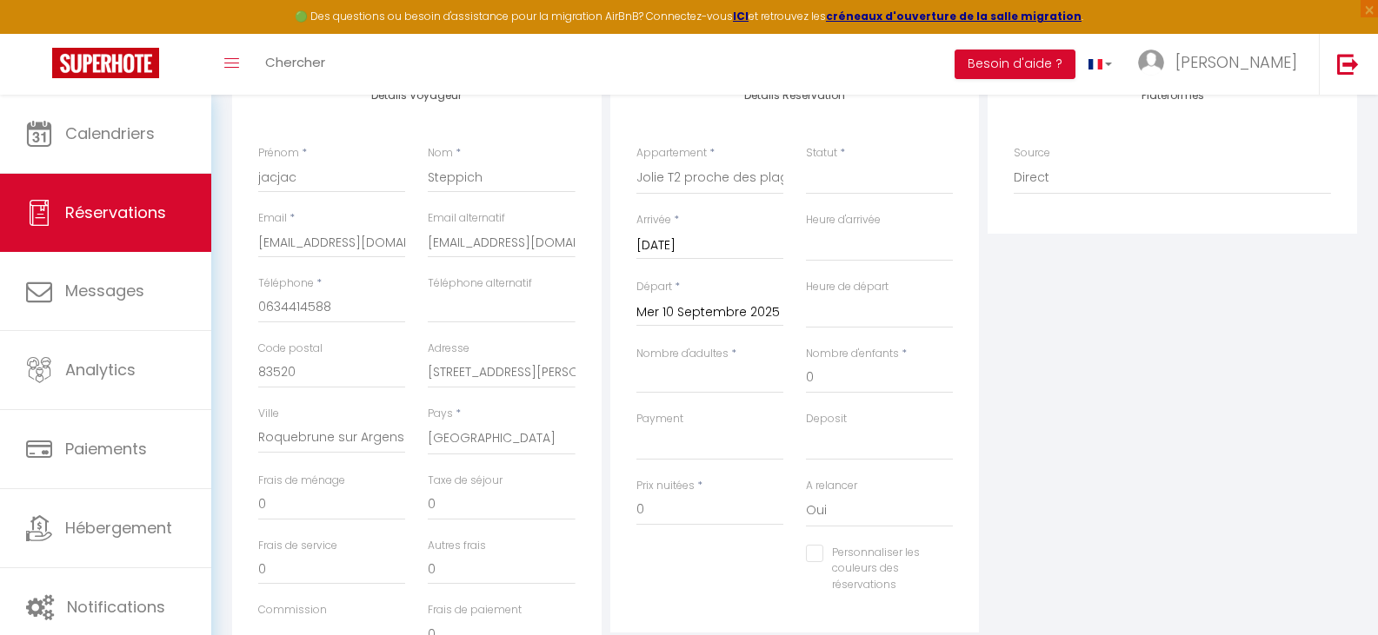
scroll to position [261, 0]
click at [655, 374] on input "Nombre d'adultes" at bounding box center [709, 370] width 147 height 31
type input "1"
select select
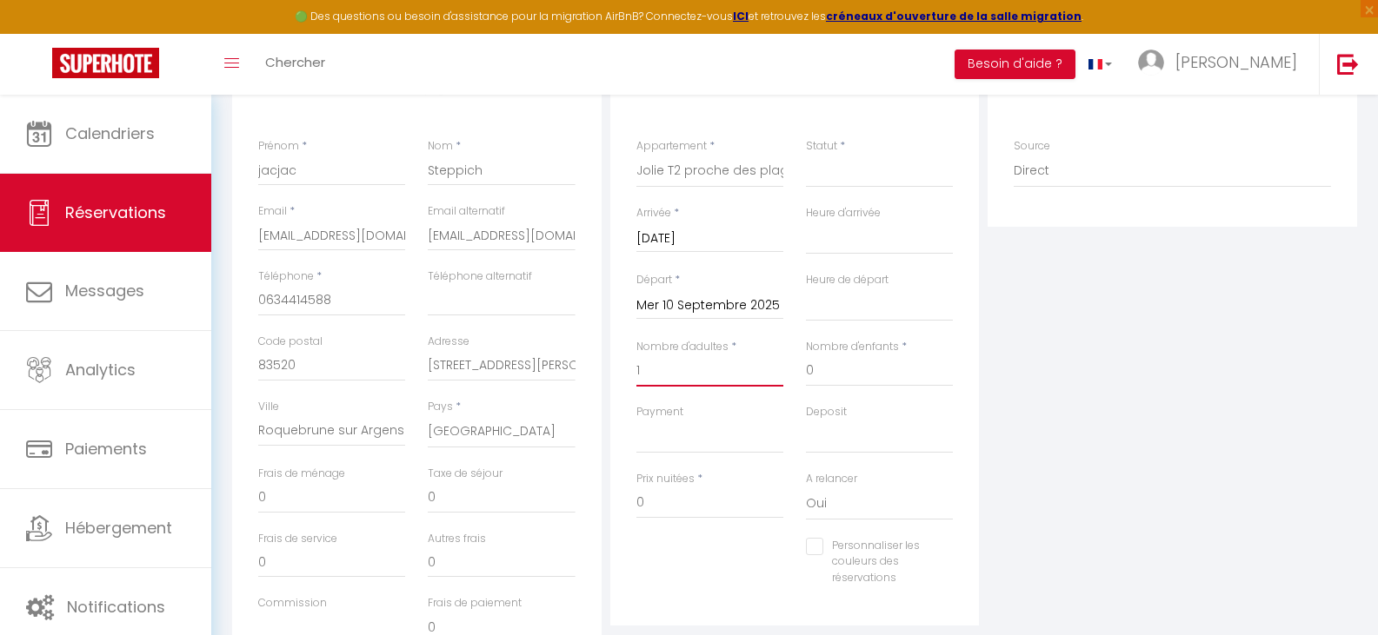
select select
checkbox input "false"
select select
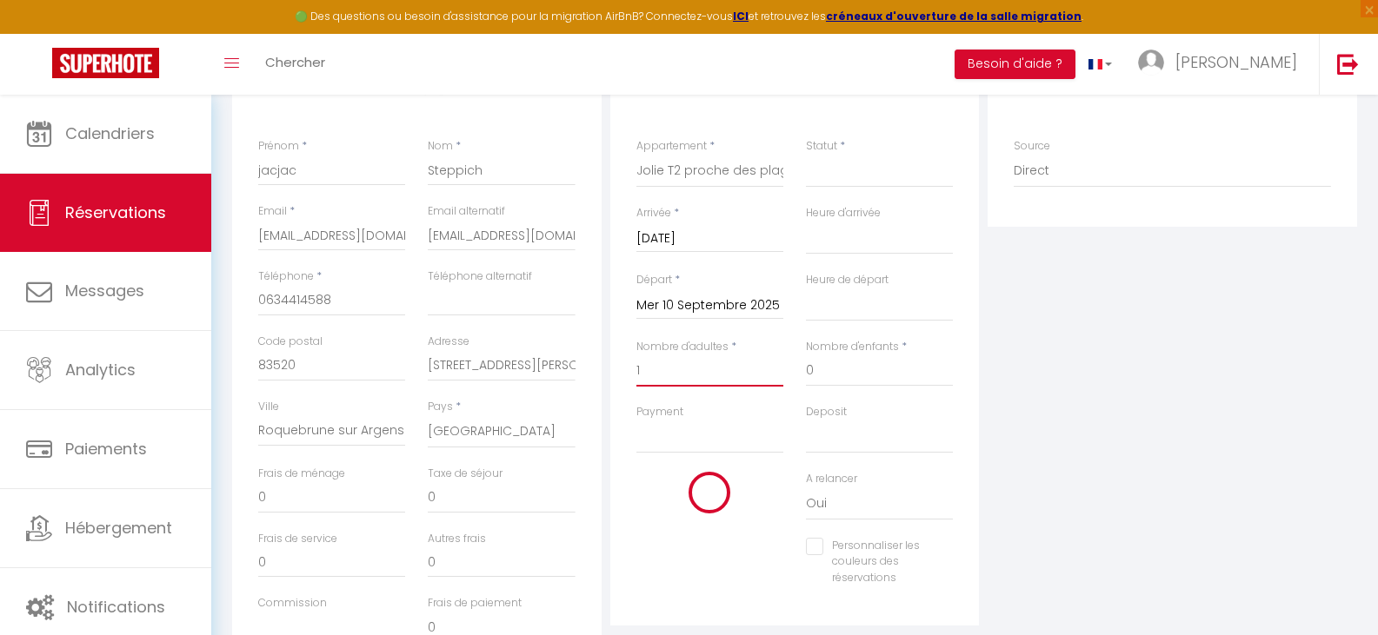
select select
checkbox input "false"
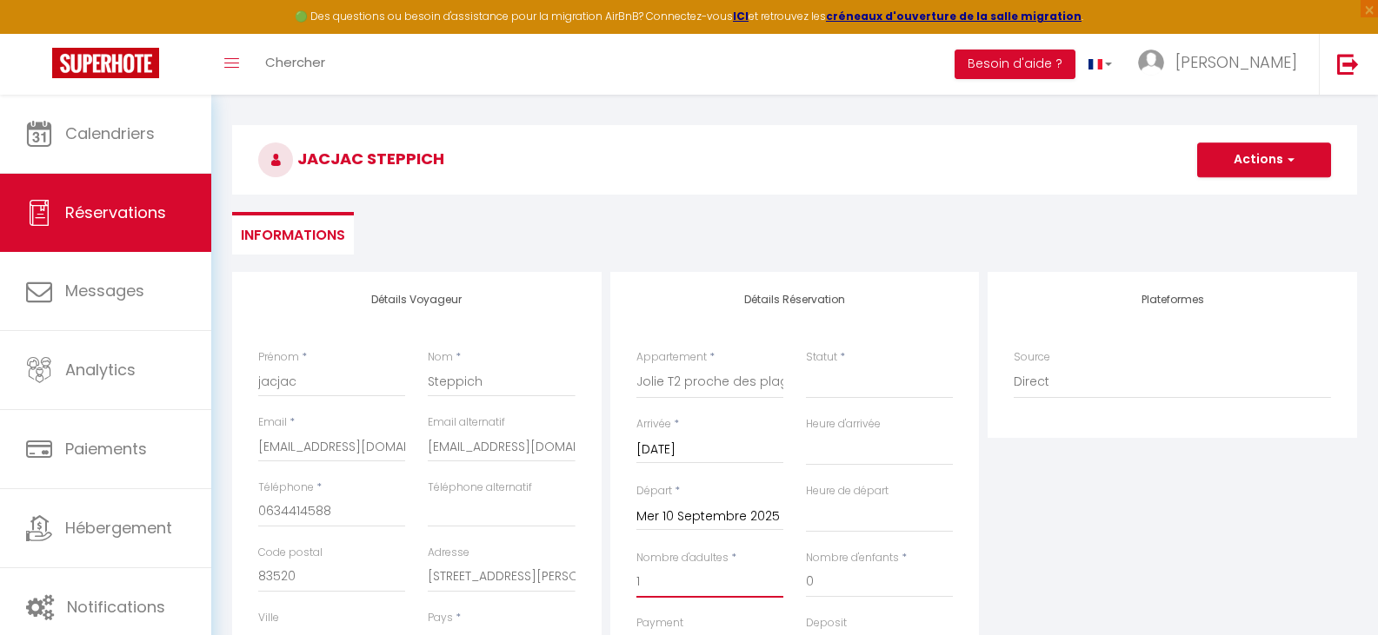
scroll to position [0, 0]
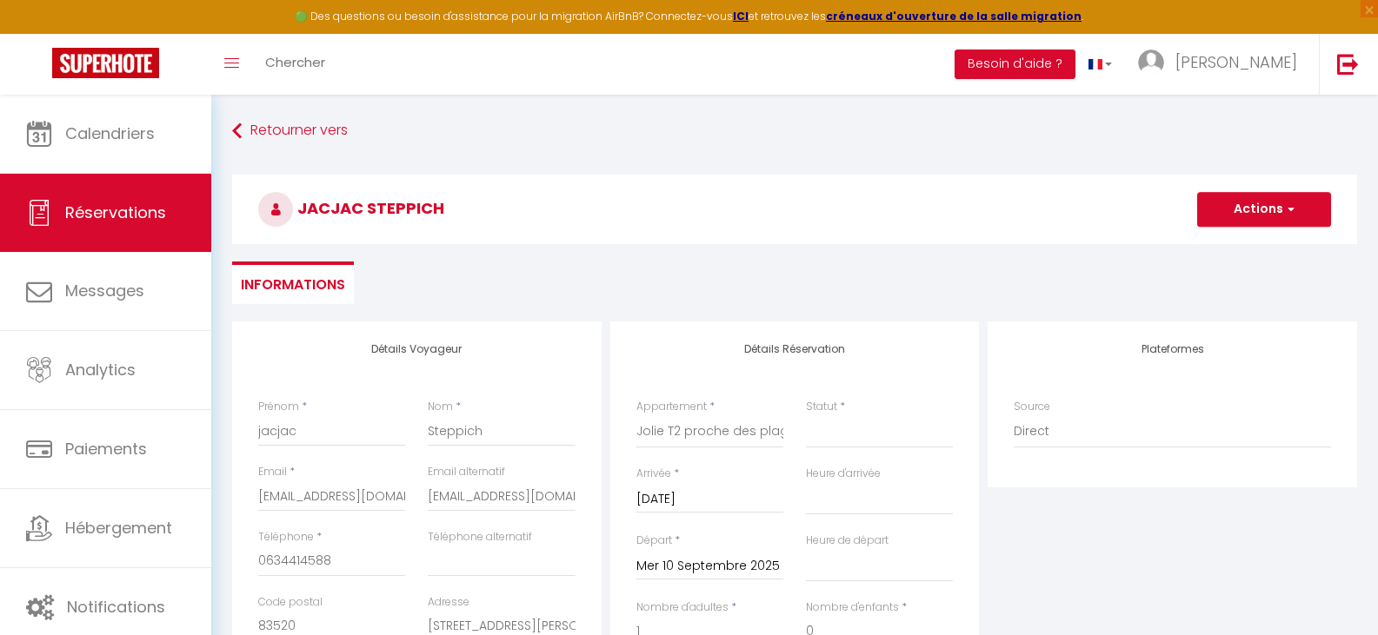
type input "1"
click at [822, 438] on select "Confirmé Non Confirmé [PERSON_NAME] par le voyageur No Show Request" at bounding box center [879, 431] width 147 height 33
select select "1"
click at [806, 415] on select "Confirmé Non Confirmé [PERSON_NAME] par le voyageur No Show Request" at bounding box center [879, 431] width 147 height 33
select select
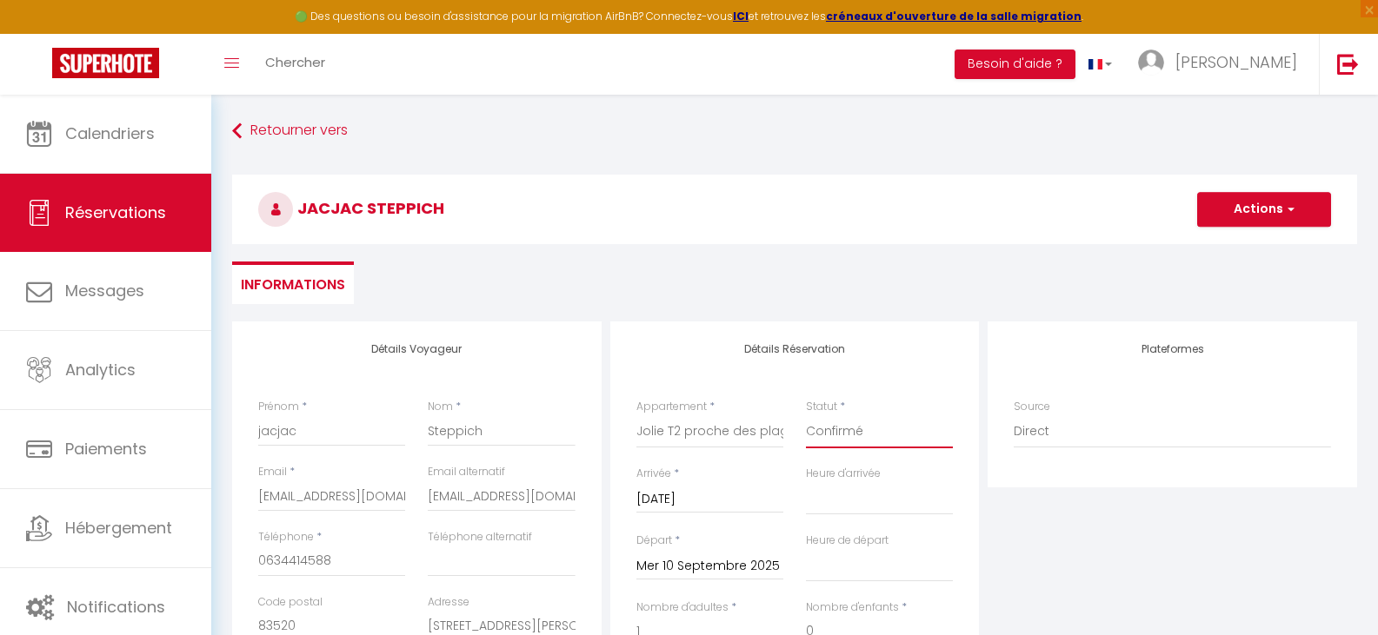
select select
checkbox input "false"
click at [1248, 207] on button "Actions" at bounding box center [1264, 209] width 134 height 35
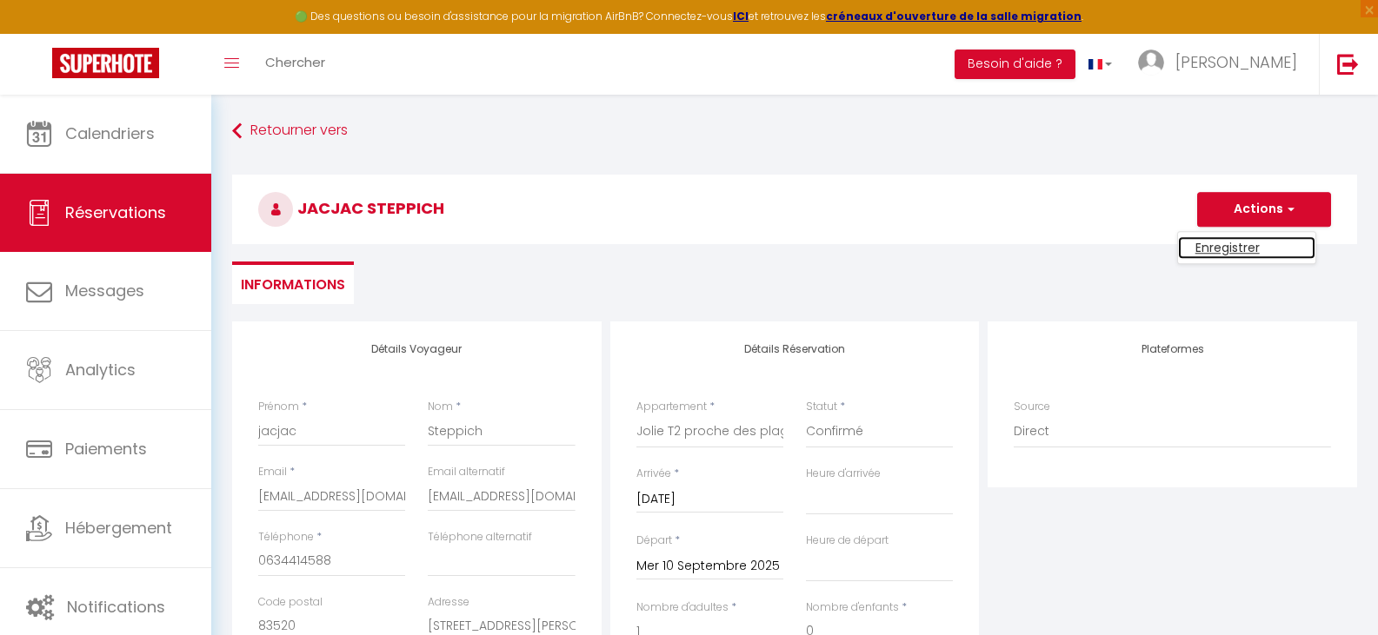
click at [1239, 247] on link "Enregistrer" at bounding box center [1246, 247] width 137 height 23
select select
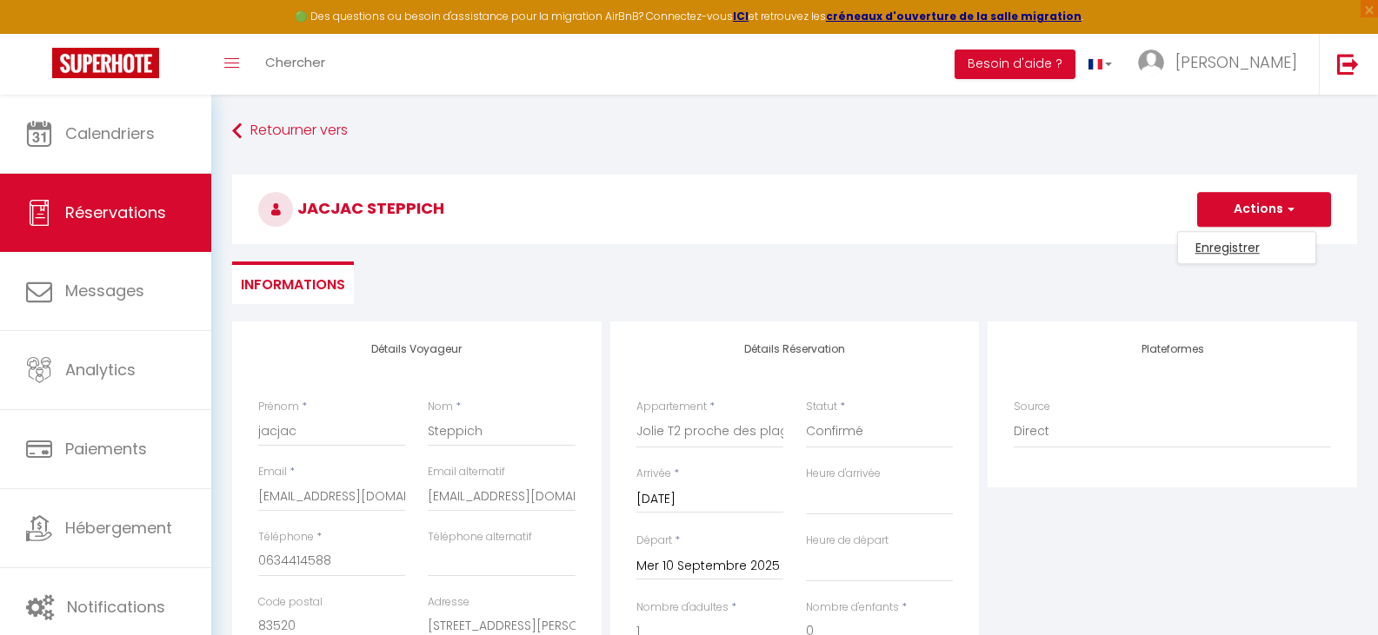
checkbox input "false"
select select
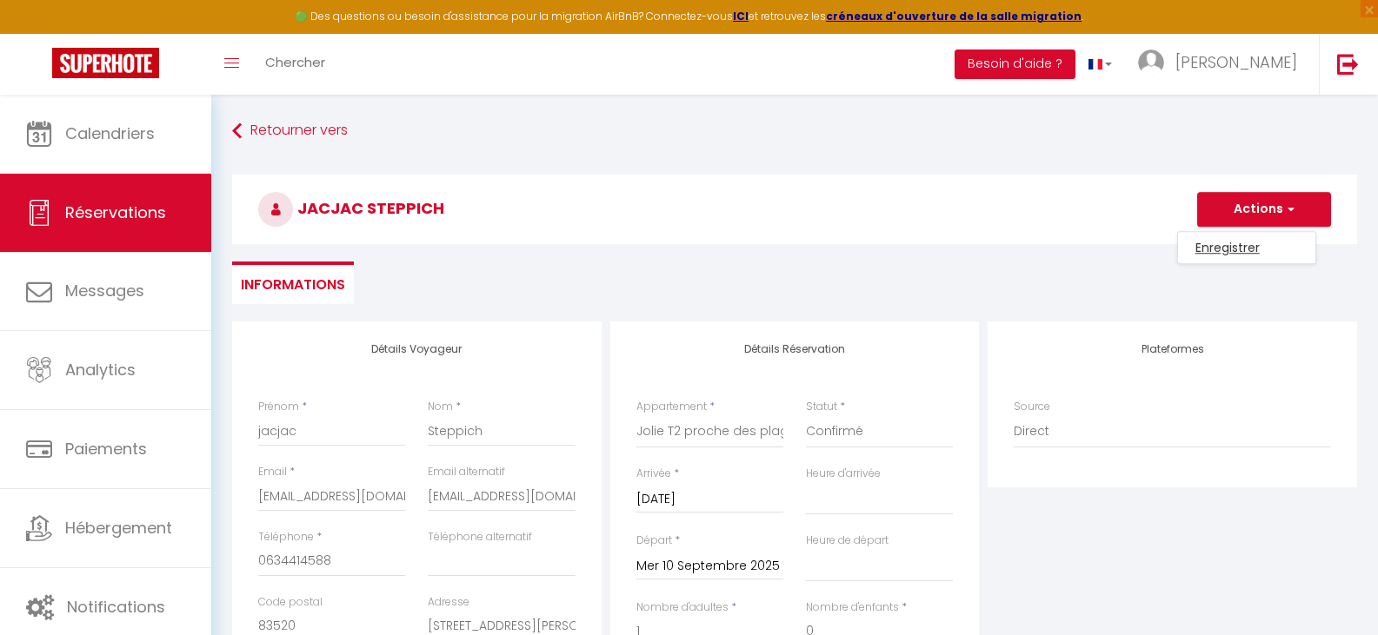
checkbox input "false"
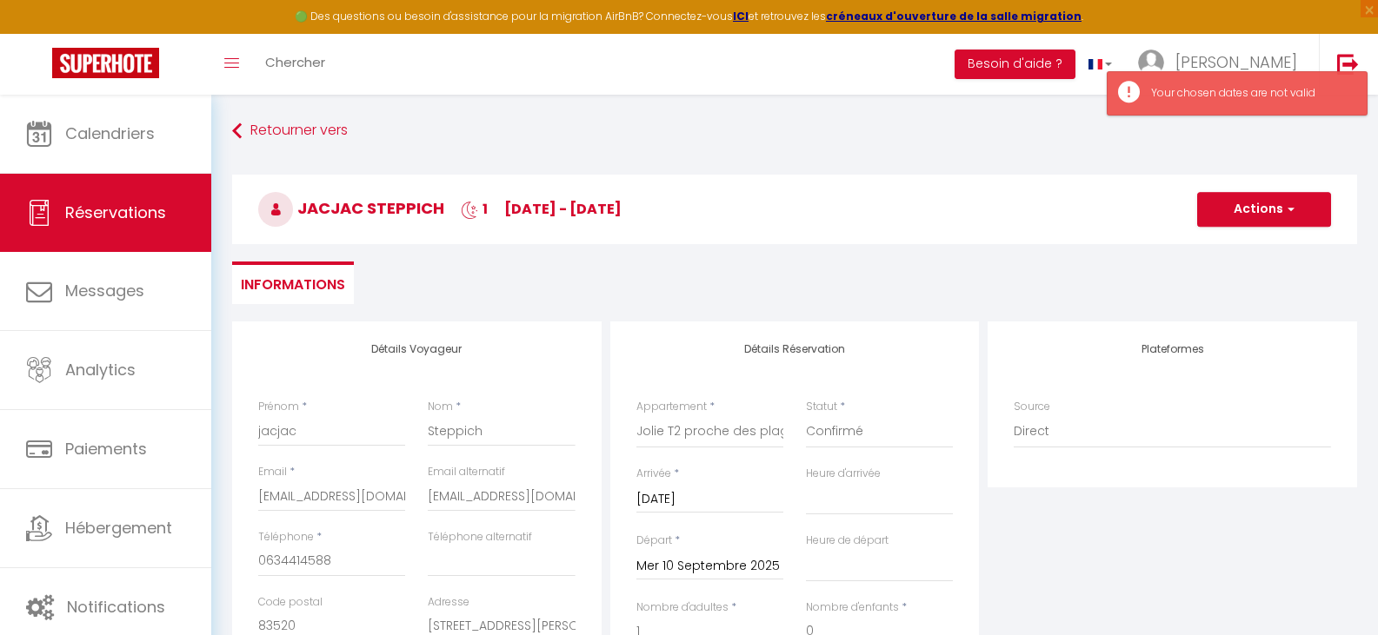
click at [716, 496] on input "[DATE]" at bounding box center [709, 499] width 147 height 23
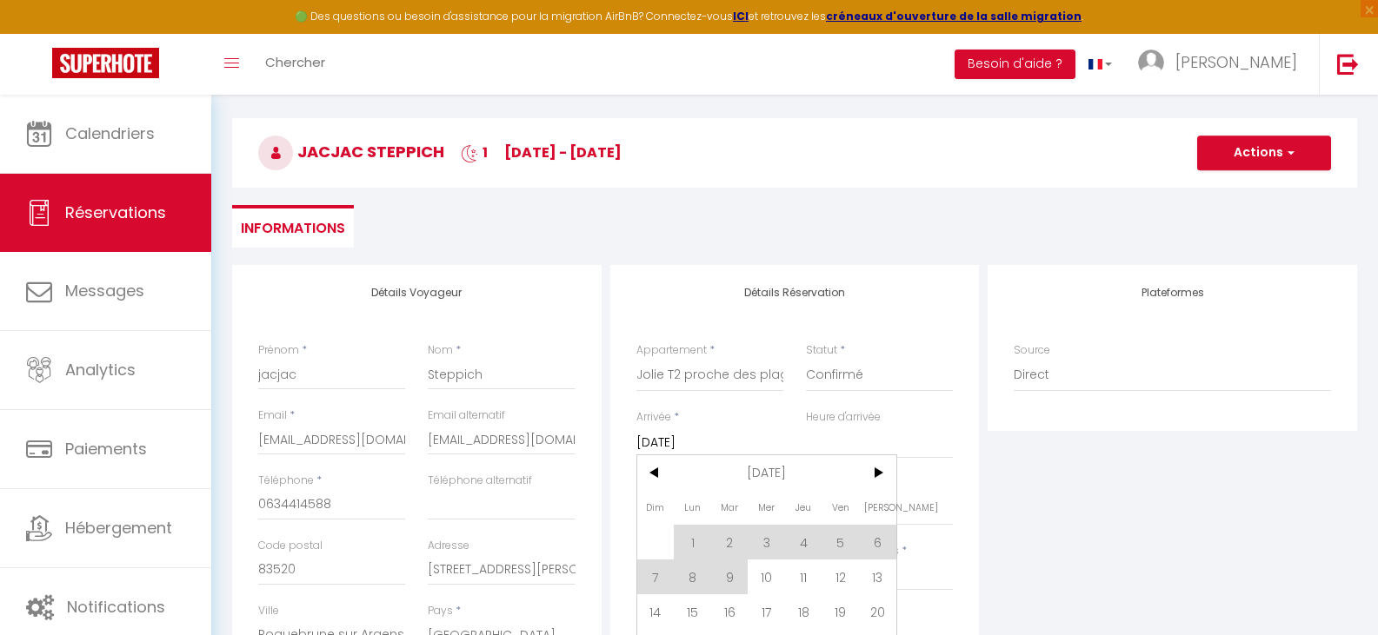
scroll to position [87, 0]
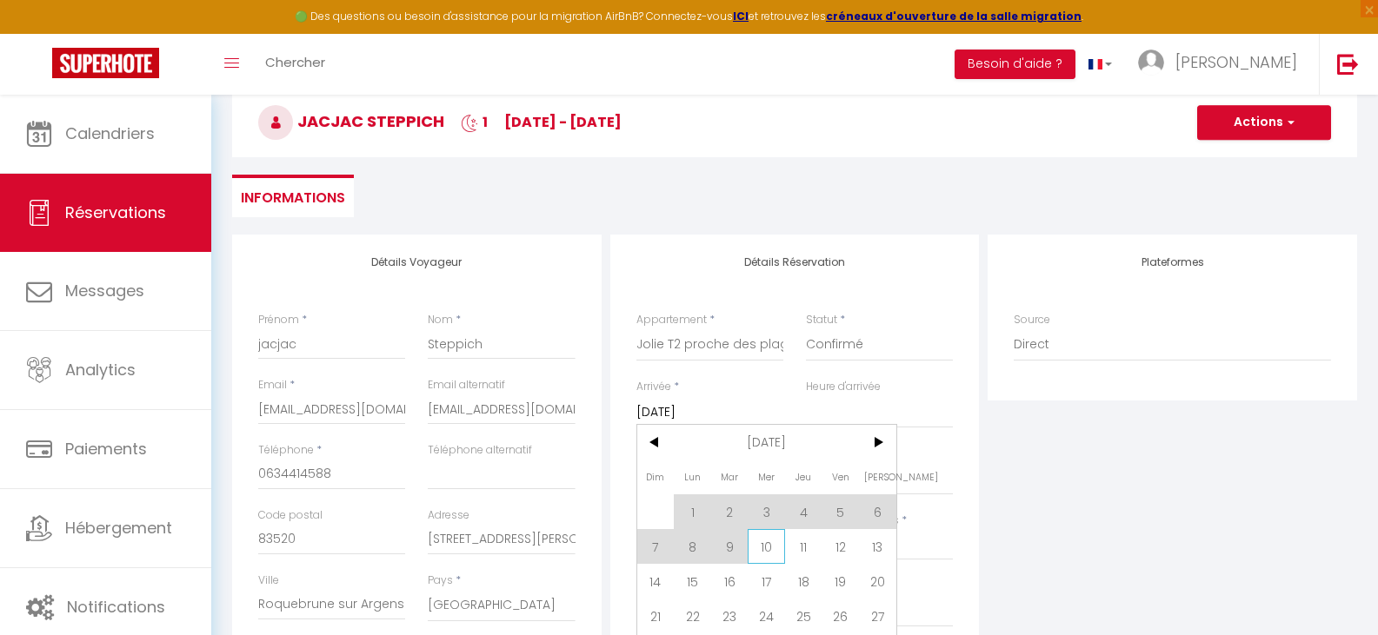
click at [764, 539] on span "10" at bounding box center [765, 546] width 37 height 35
type input "Mer 10 Septembre 2025"
select select
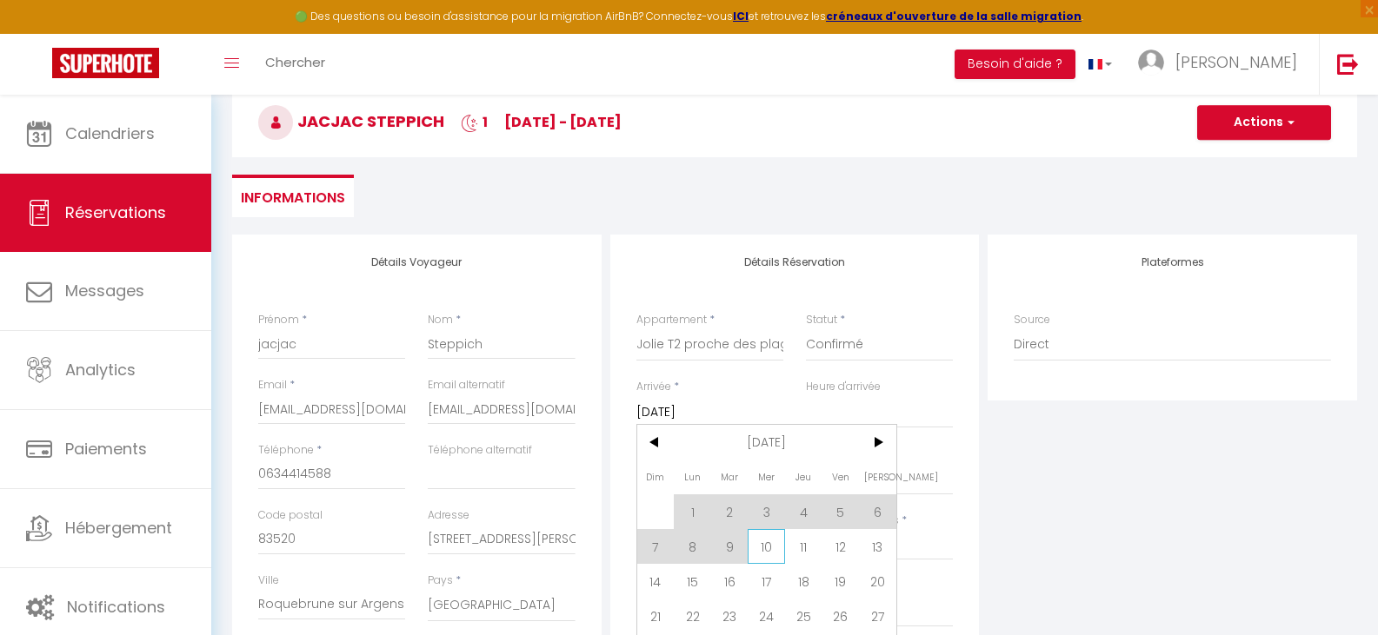
select select
checkbox input "false"
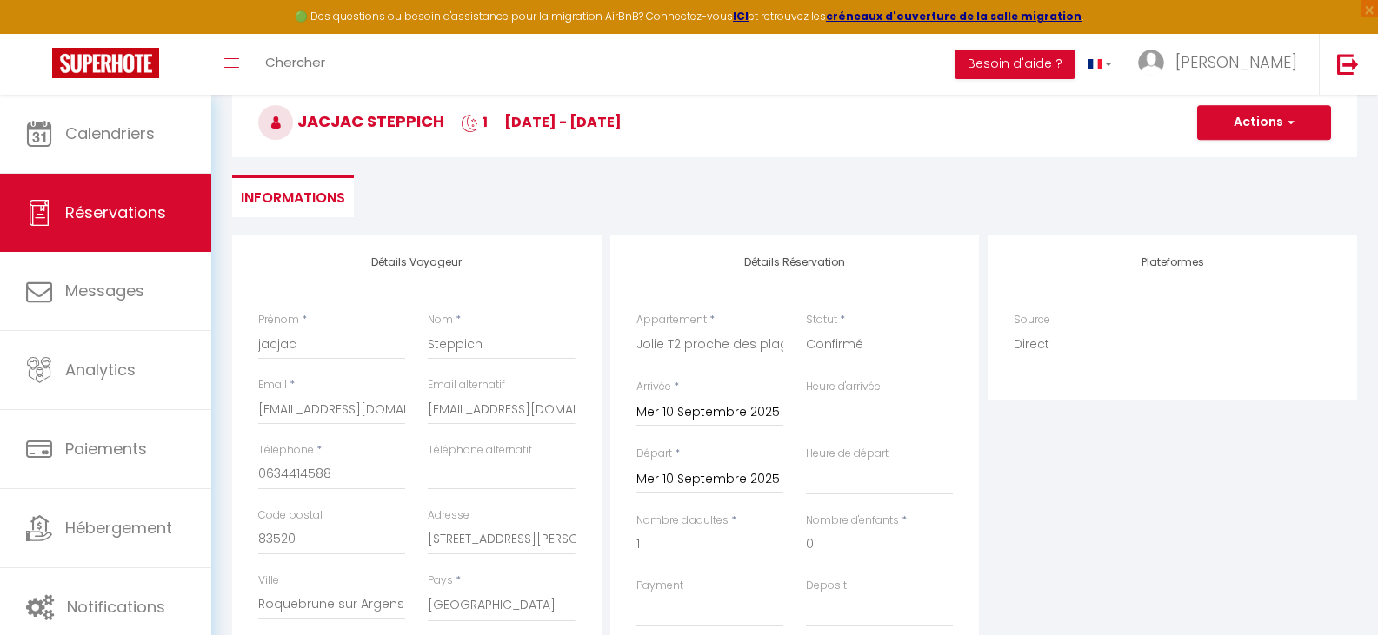
select select
checkbox input "false"
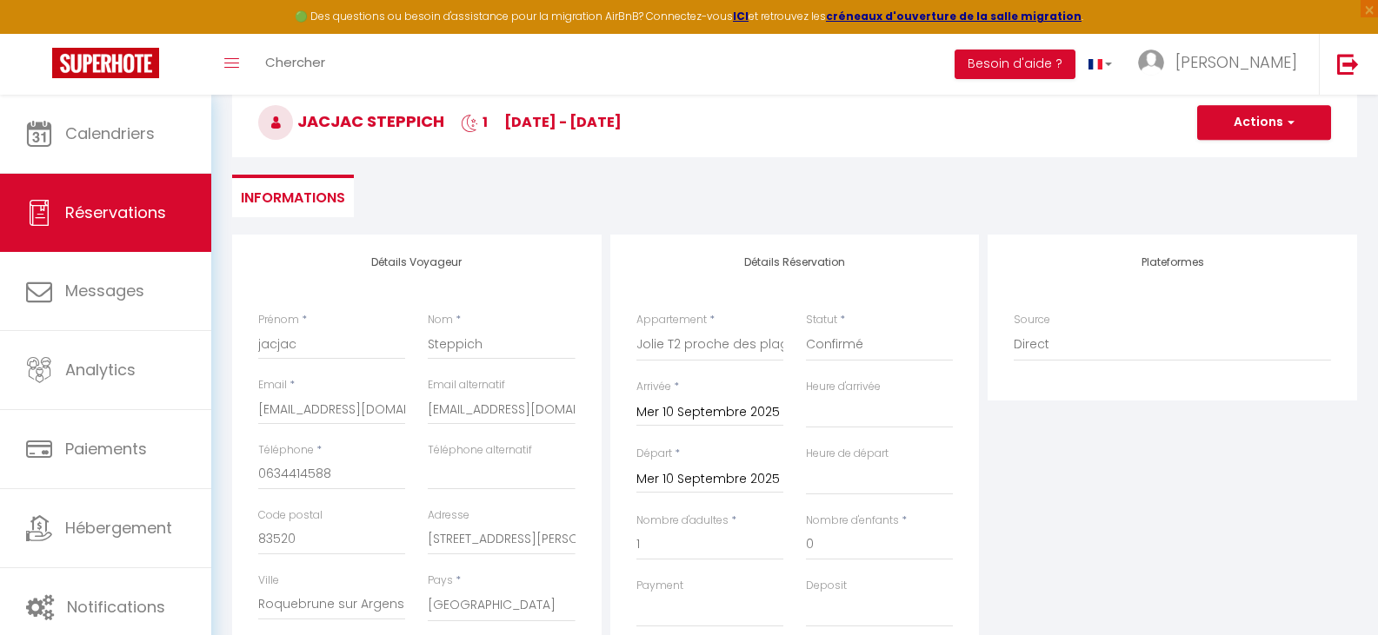
click at [709, 476] on input "Mer 10 Septembre 2025" at bounding box center [709, 479] width 147 height 23
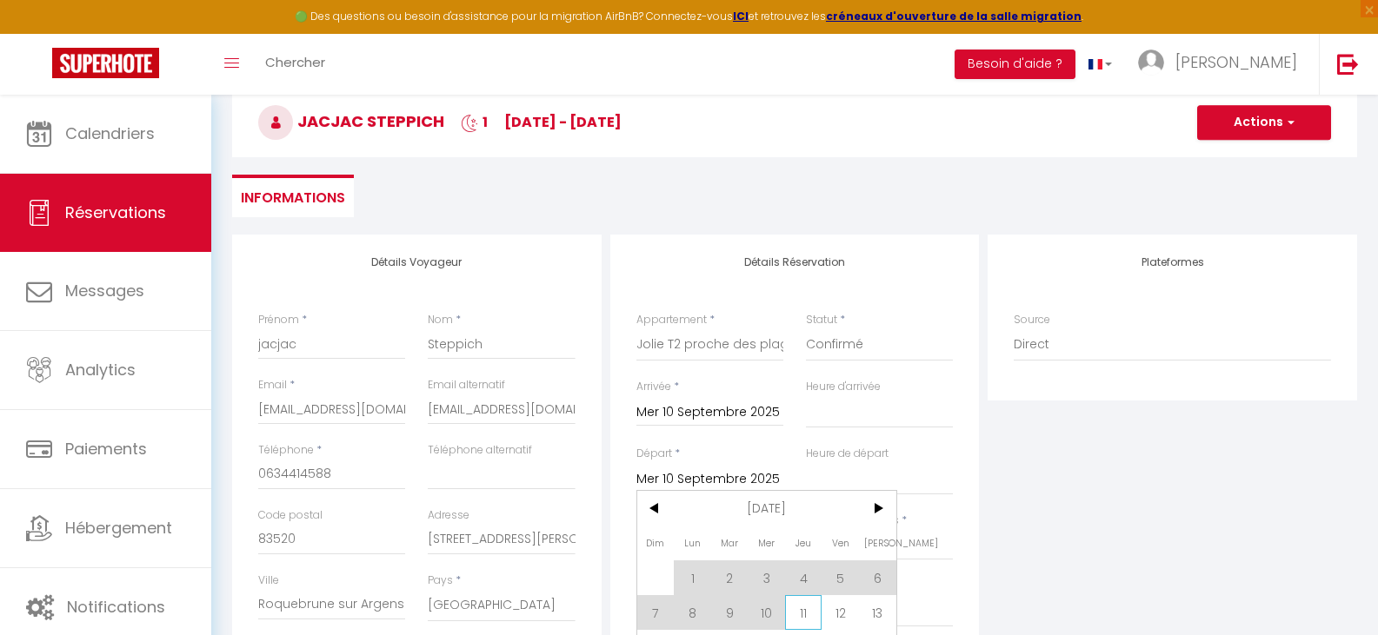
click at [805, 609] on span "11" at bounding box center [803, 612] width 37 height 35
select select
type input "Jeu 11 Septembre 2025"
select select
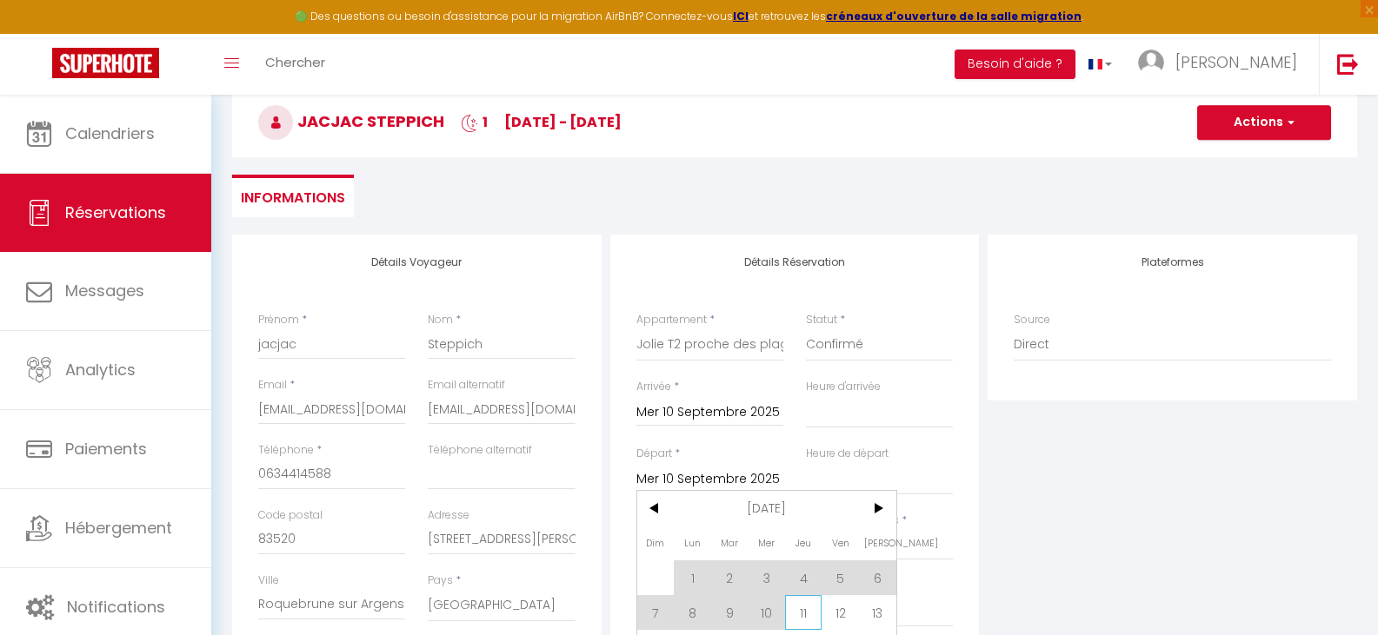
select select
checkbox input "false"
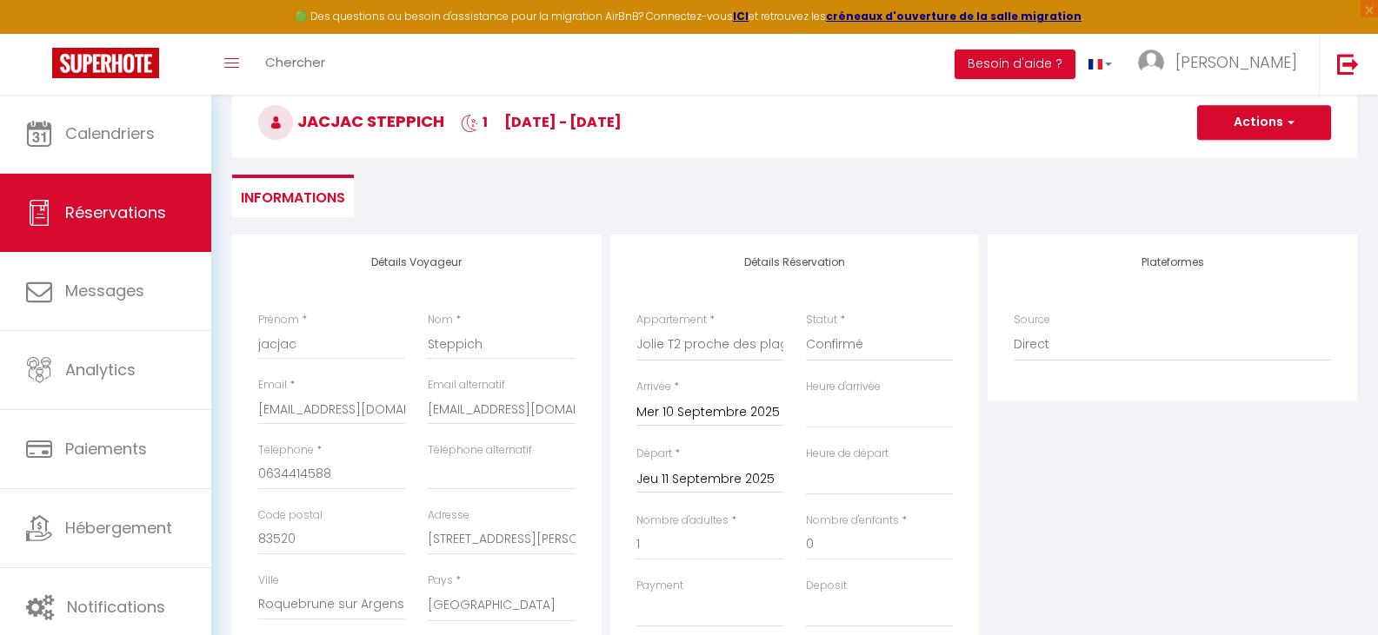
select select
checkbox input "false"
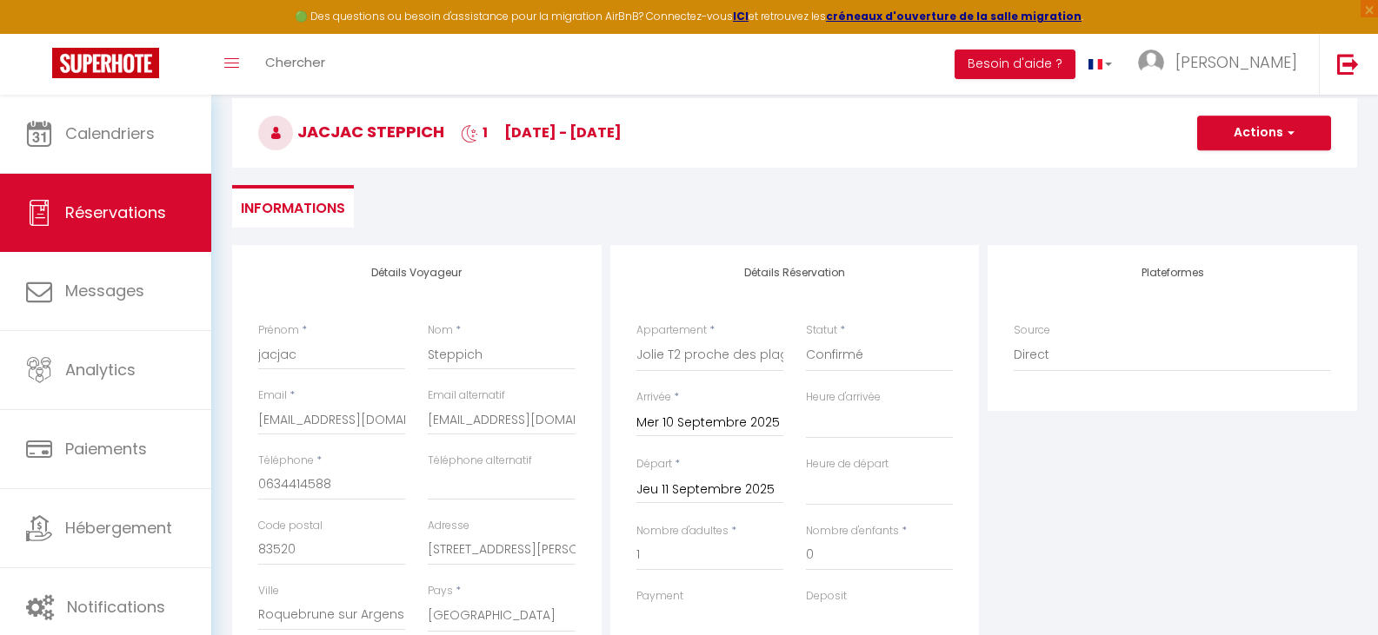
scroll to position [0, 0]
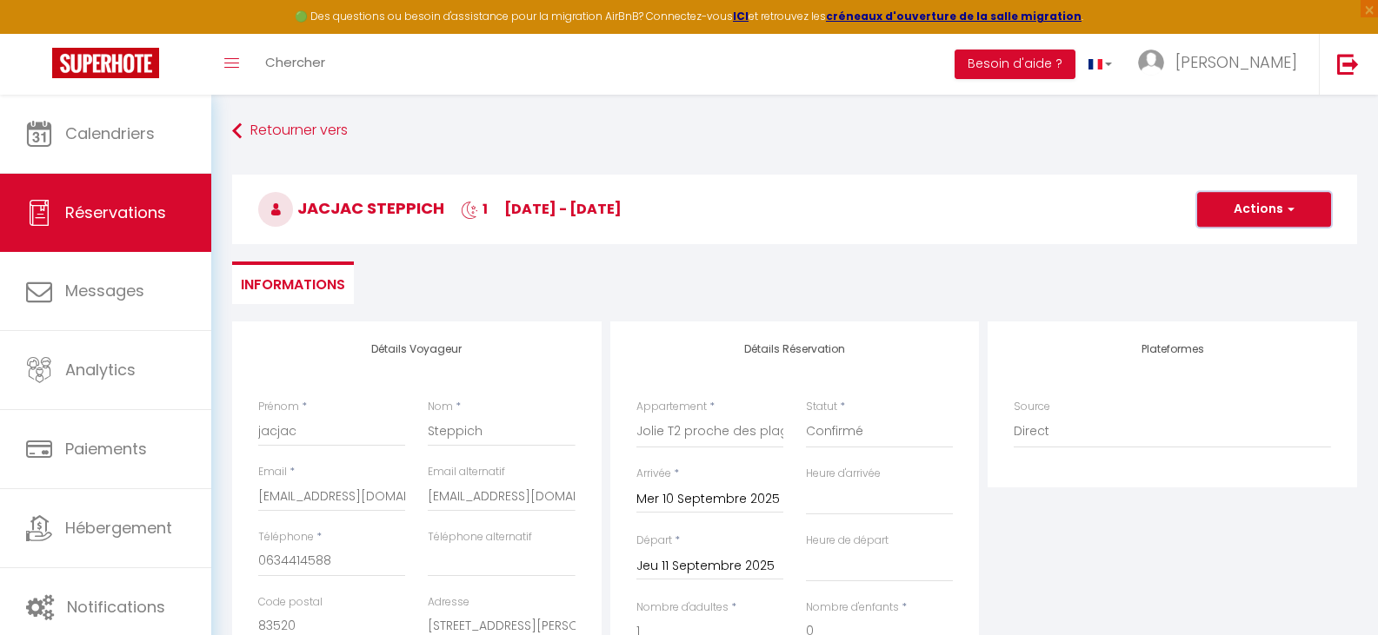
click at [1237, 202] on button "Actions" at bounding box center [1264, 209] width 134 height 35
click at [1249, 244] on link "Enregistrer" at bounding box center [1246, 247] width 137 height 23
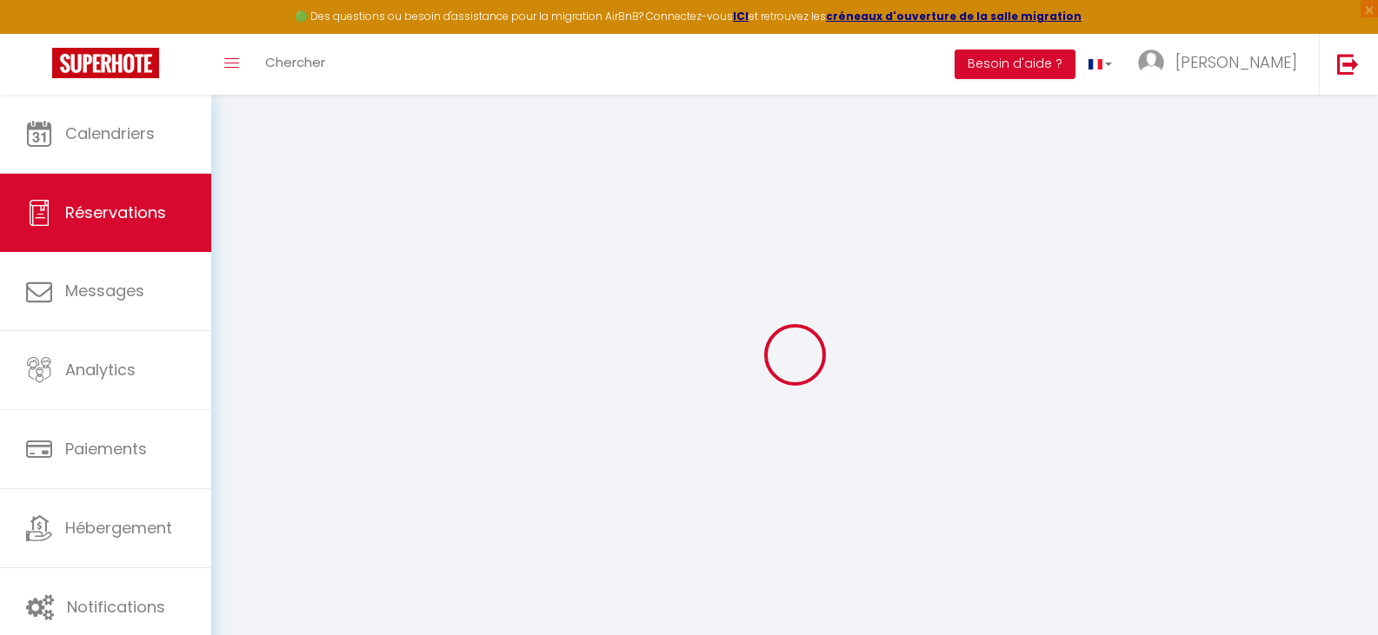
select select "not_cancelled"
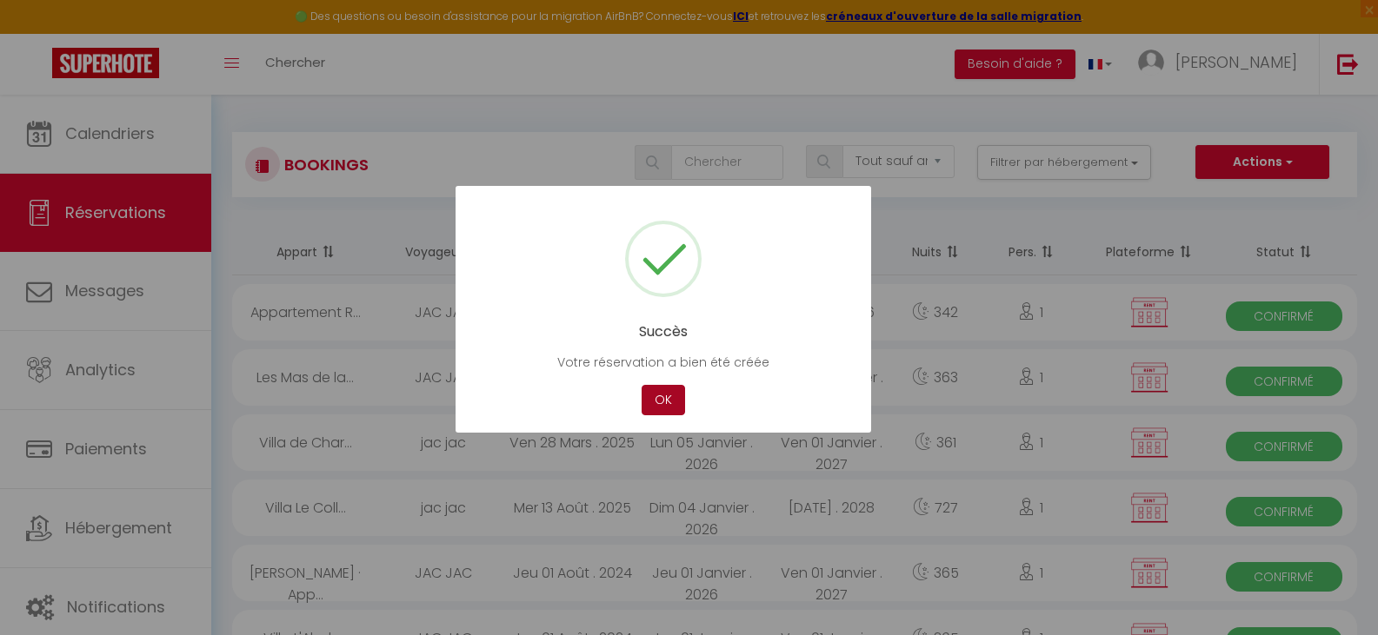
click at [661, 401] on button "OK" at bounding box center [662, 400] width 43 height 30
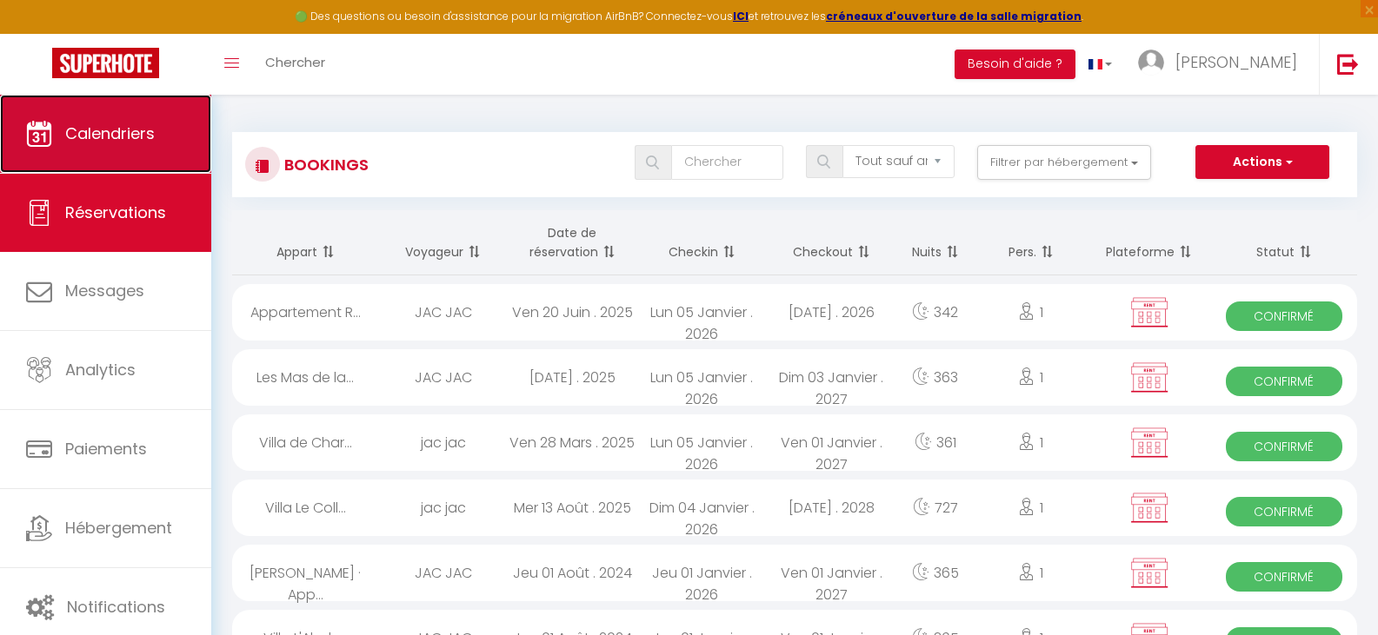
click at [131, 123] on span "Calendriers" at bounding box center [110, 134] width 90 height 22
